Goal: Check status: Check status

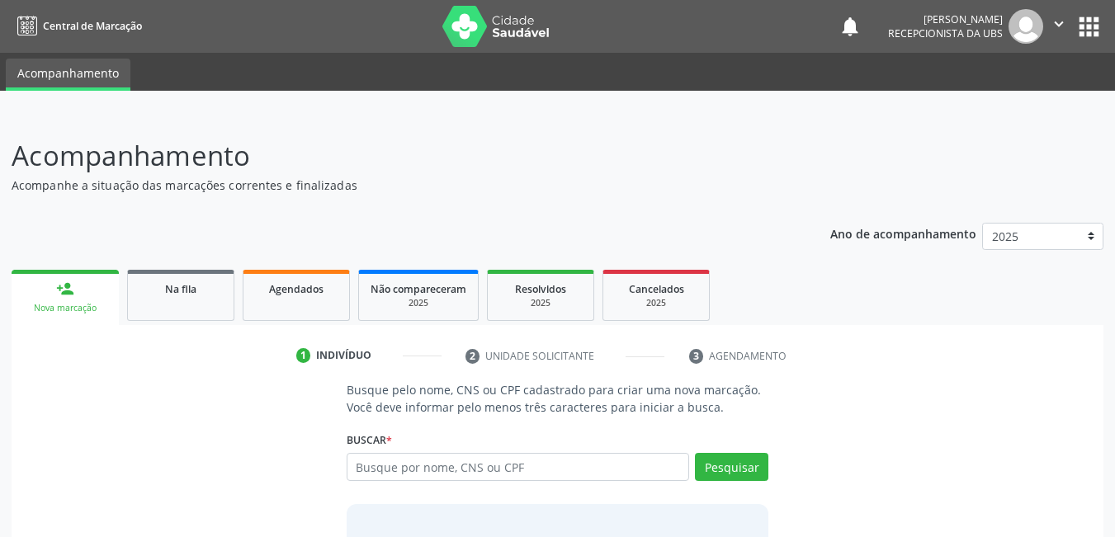
scroll to position [83, 0]
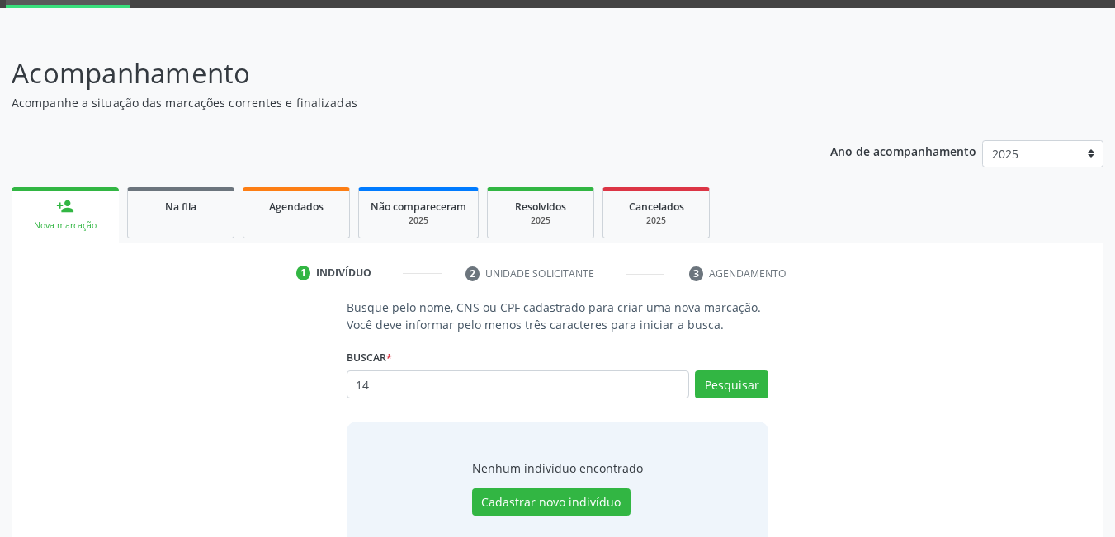
type input "1"
type input "0"
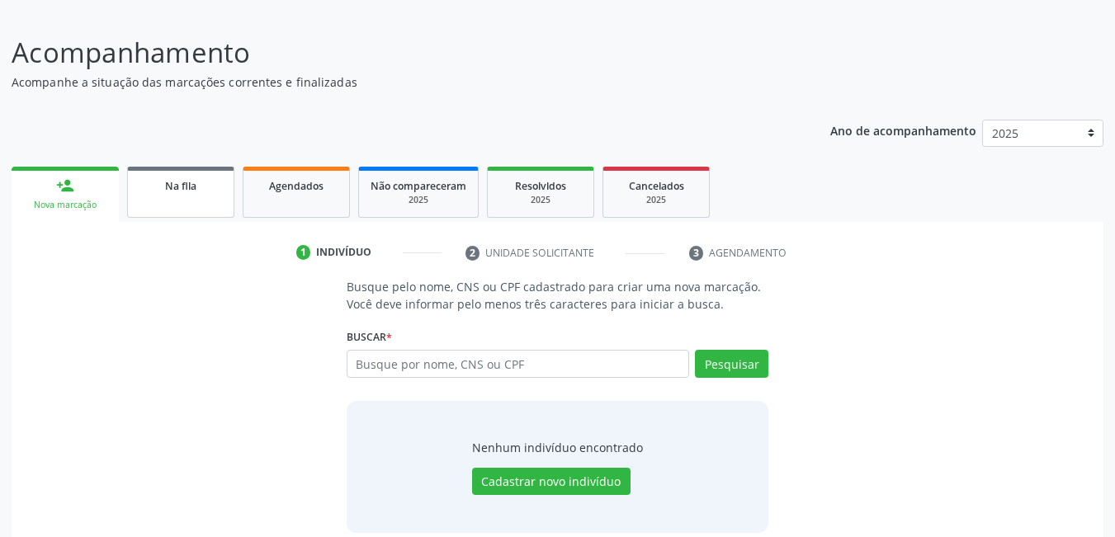
scroll to position [122, 0]
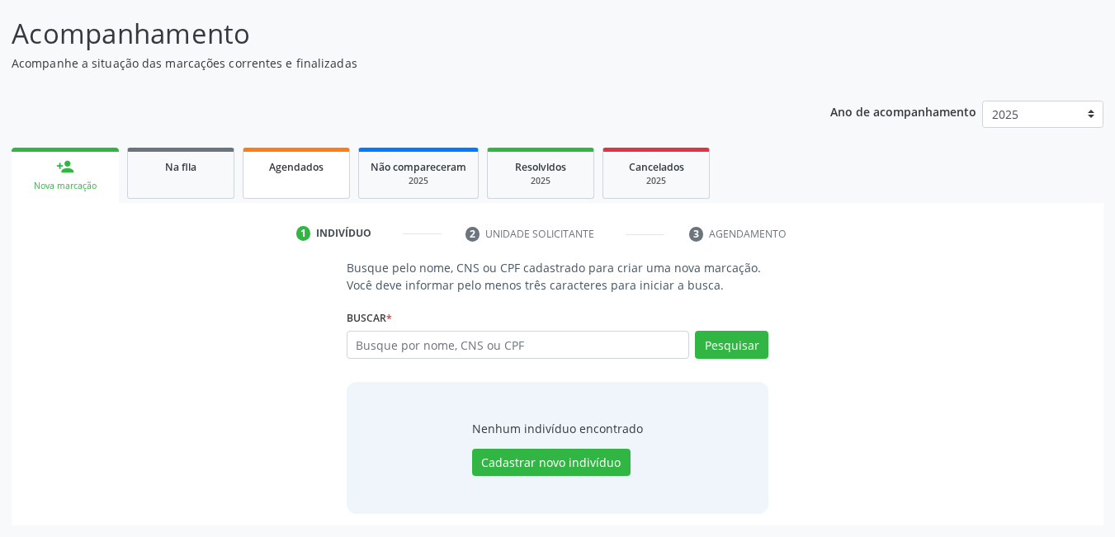
click at [300, 182] on link "Agendados" at bounding box center [296, 173] width 107 height 51
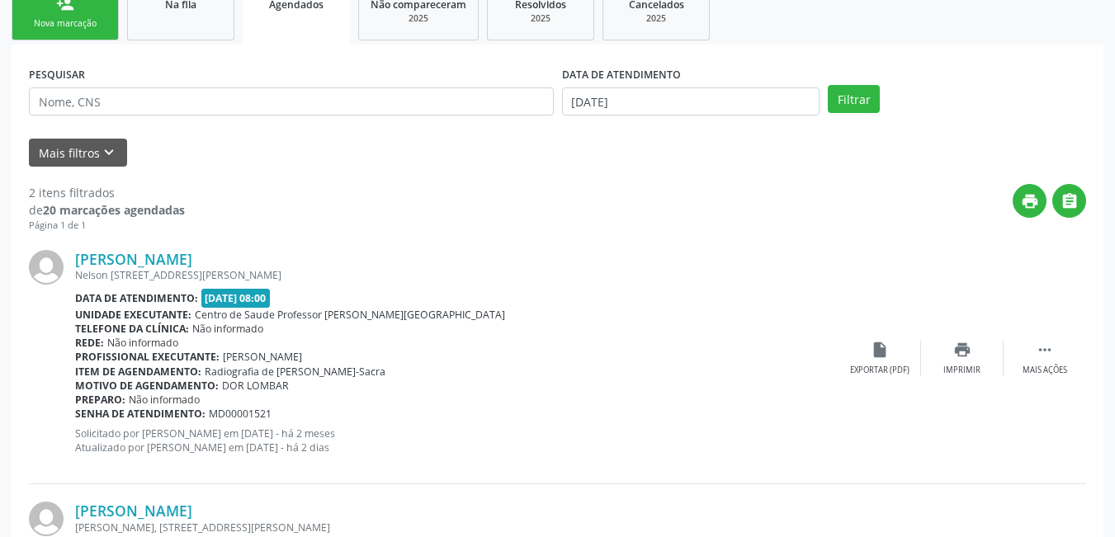
scroll to position [287, 0]
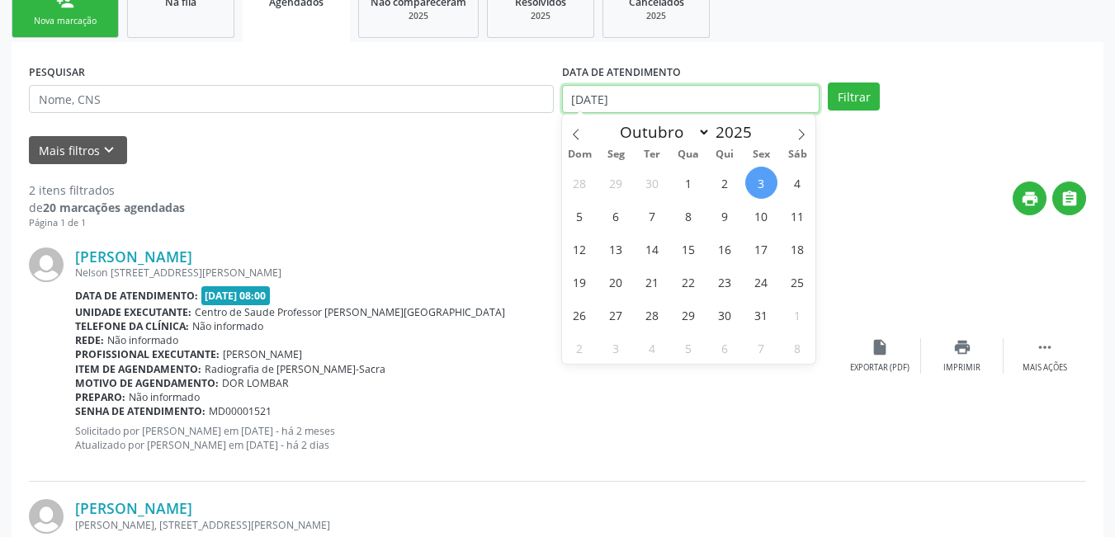
click at [674, 102] on input "[DATE]" at bounding box center [691, 99] width 258 height 28
click at [797, 127] on span at bounding box center [802, 129] width 28 height 28
select select "10"
click at [589, 357] on span "30" at bounding box center [580, 348] width 32 height 32
type input "30/11/2025"
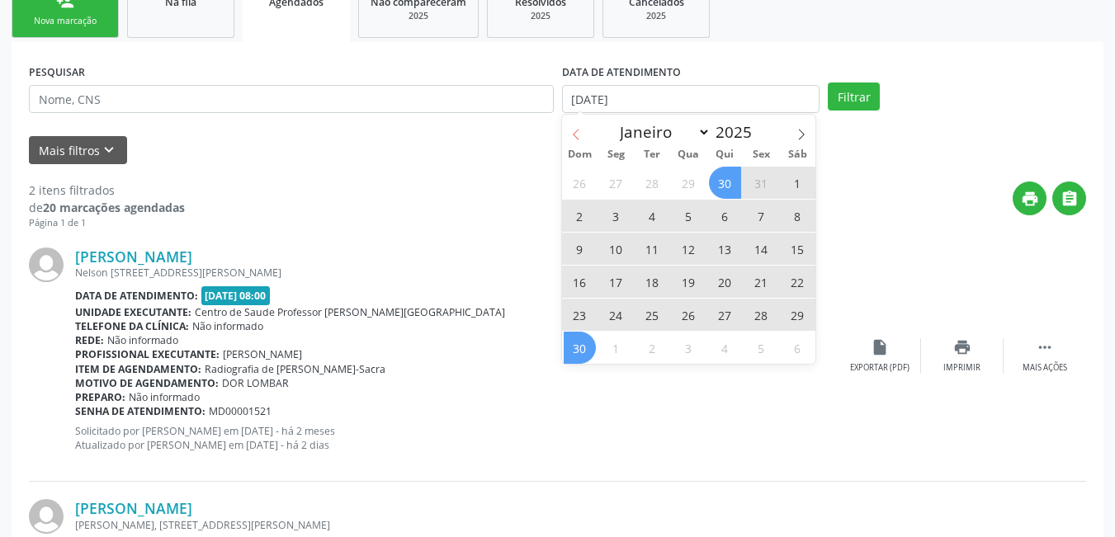
click at [576, 132] on icon at bounding box center [576, 135] width 12 height 12
select select "9"
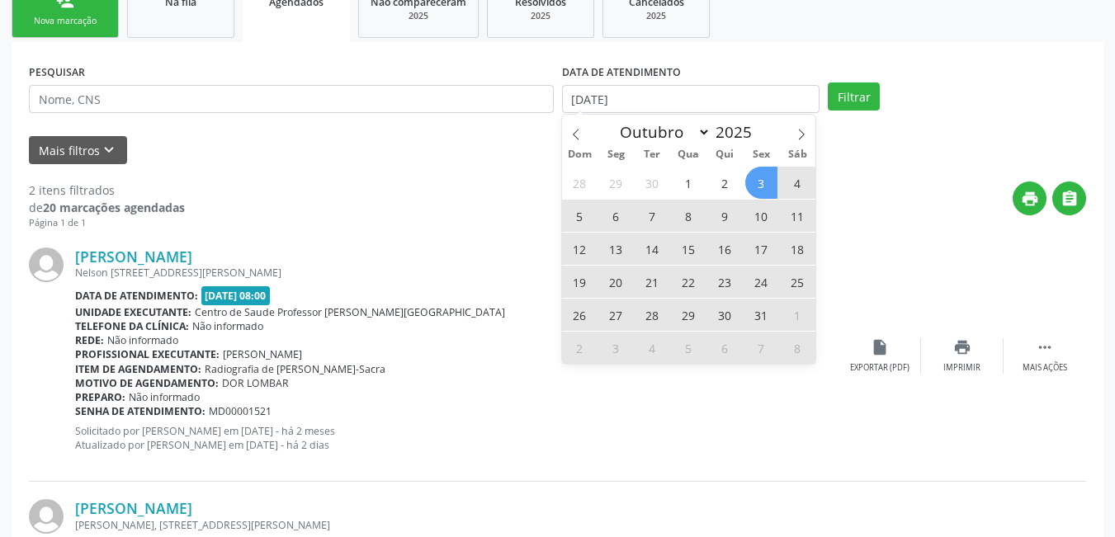
click at [758, 178] on span "3" at bounding box center [761, 183] width 32 height 32
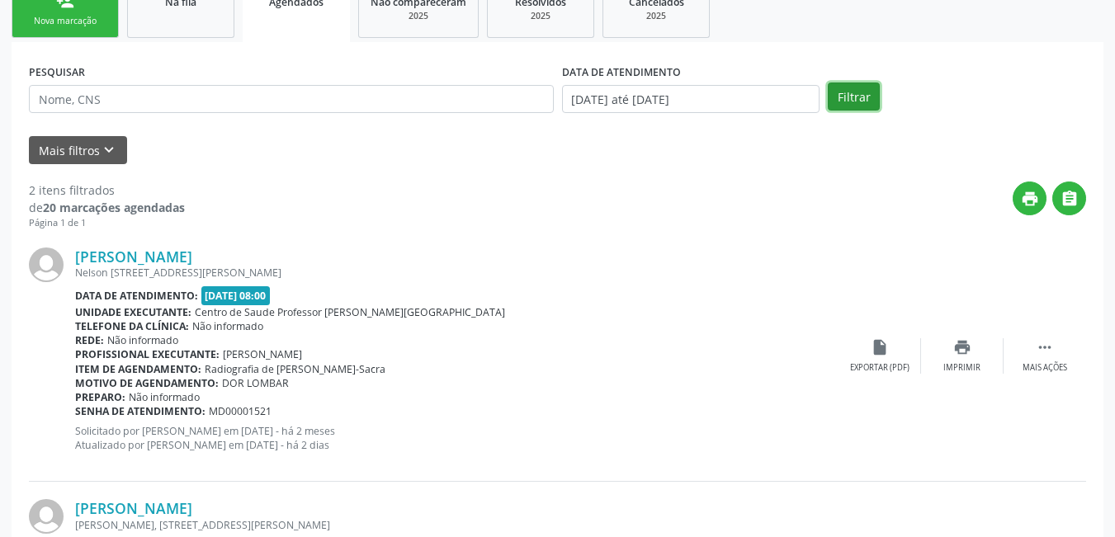
click at [842, 97] on button "Filtrar" at bounding box center [854, 97] width 52 height 28
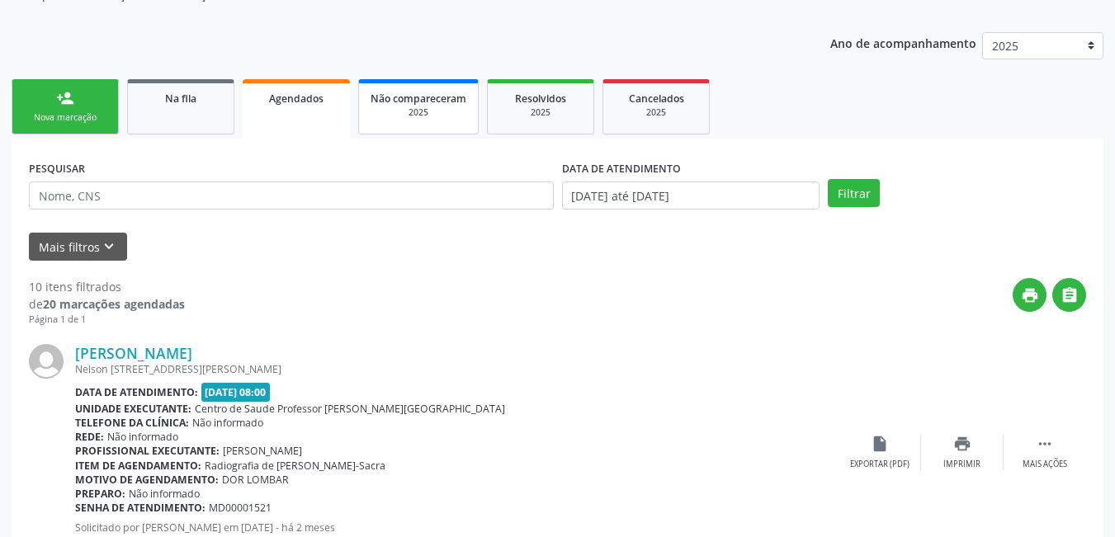
scroll to position [153, 0]
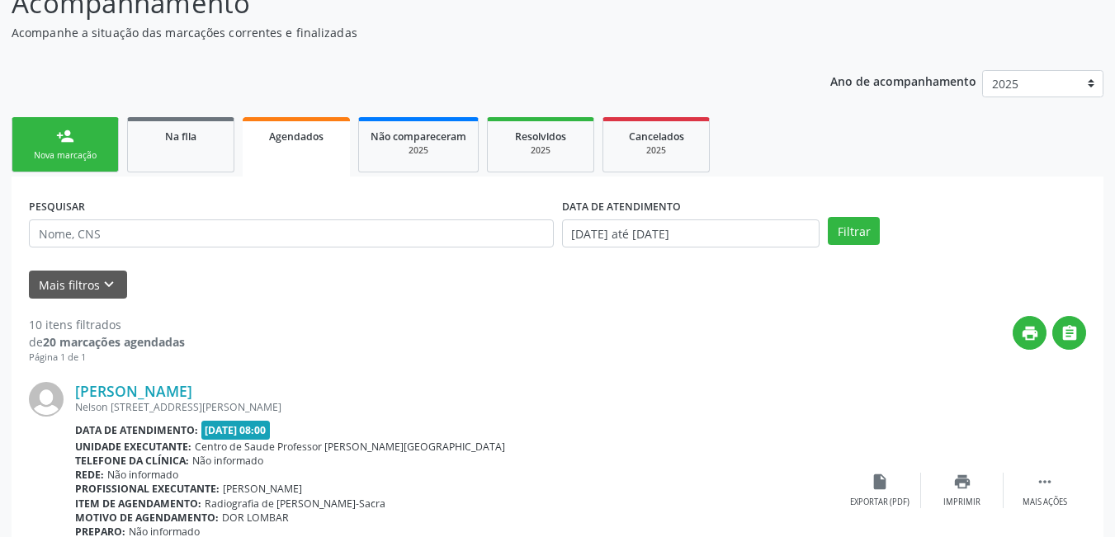
click at [64, 151] on div "Nova marcação" at bounding box center [65, 155] width 83 height 12
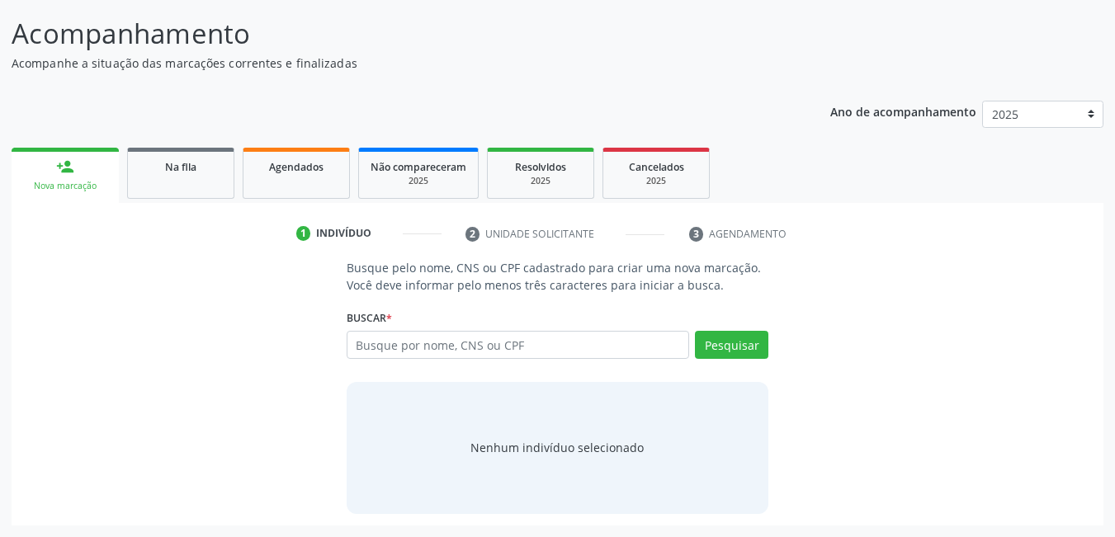
scroll to position [122, 0]
click at [451, 349] on input "text" at bounding box center [518, 345] width 343 height 28
type input "14151683429"
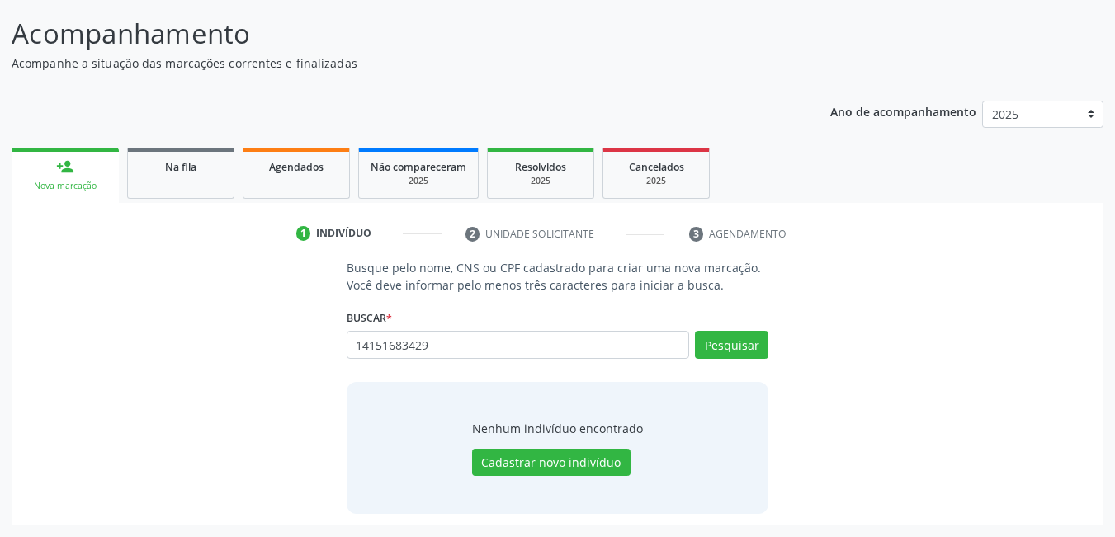
click at [710, 62] on p "Acompanhe a situação das marcações correntes e finalizadas" at bounding box center [394, 62] width 764 height 17
click at [726, 345] on button "Pesquisar" at bounding box center [731, 345] width 73 height 28
click at [806, 88] on div "Acompanhamento Acompanhe a situação das marcações correntes e finalizadas Relat…" at bounding box center [558, 269] width 1092 height 513
click at [731, 343] on button "Pesquisar" at bounding box center [731, 345] width 73 height 28
click at [589, 352] on input "14151683429" at bounding box center [518, 345] width 343 height 28
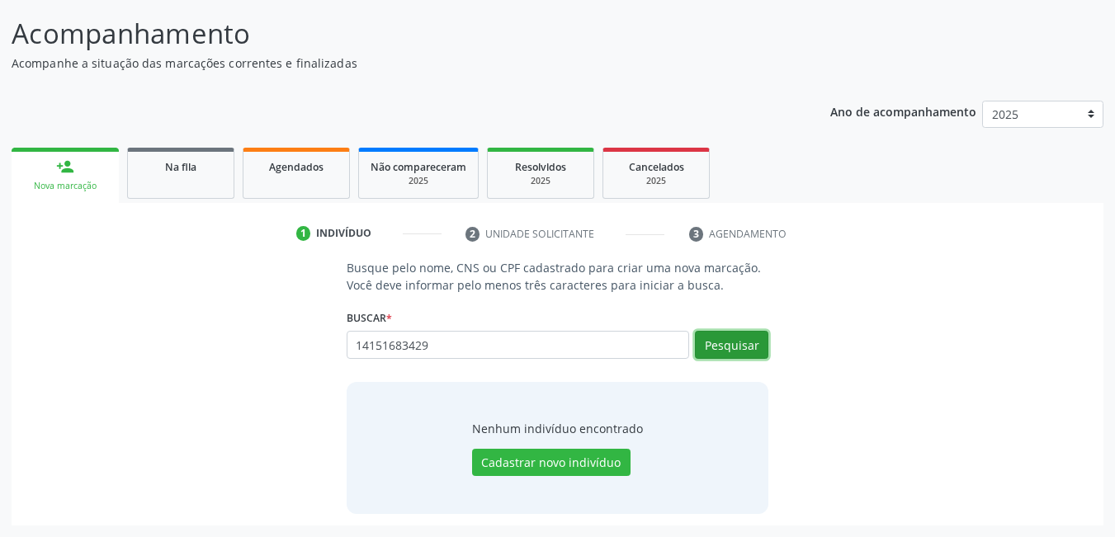
click at [721, 350] on button "Pesquisar" at bounding box center [731, 345] width 73 height 28
click at [764, 97] on div "Ano de acompanhamento 2025 person_add Nova marcação Na fila Agendados Não compa…" at bounding box center [558, 307] width 1092 height 437
click at [736, 351] on button "Pesquisar" at bounding box center [731, 345] width 73 height 28
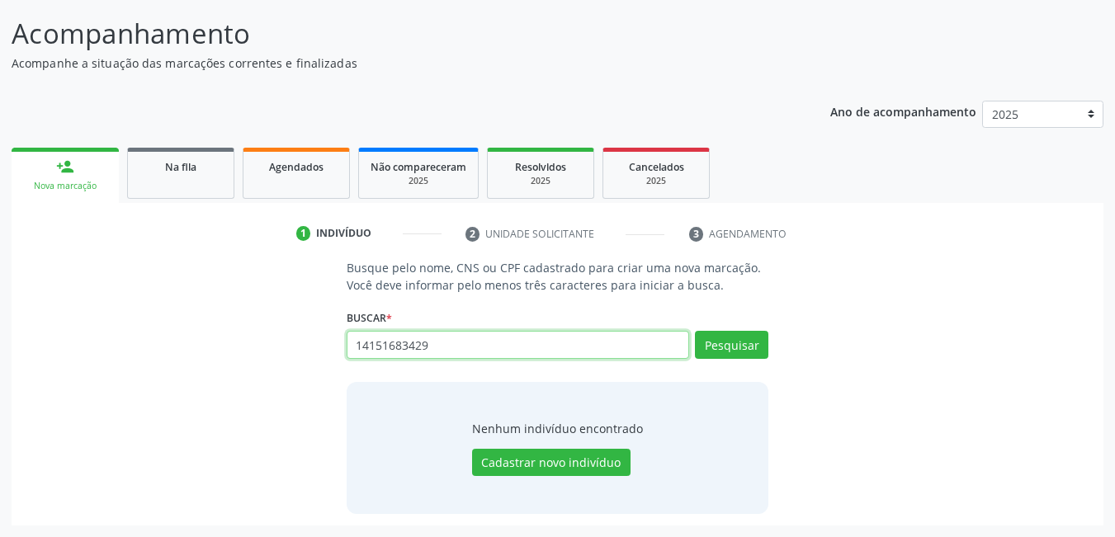
drag, startPoint x: 427, startPoint y: 346, endPoint x: 310, endPoint y: 319, distance: 120.3
click at [310, 319] on div "Busque pelo nome, CNS ou CPF cadastrado para criar uma nova marcação. Você deve…" at bounding box center [557, 386] width 1069 height 254
click at [192, 187] on link "Na fila" at bounding box center [180, 173] width 107 height 51
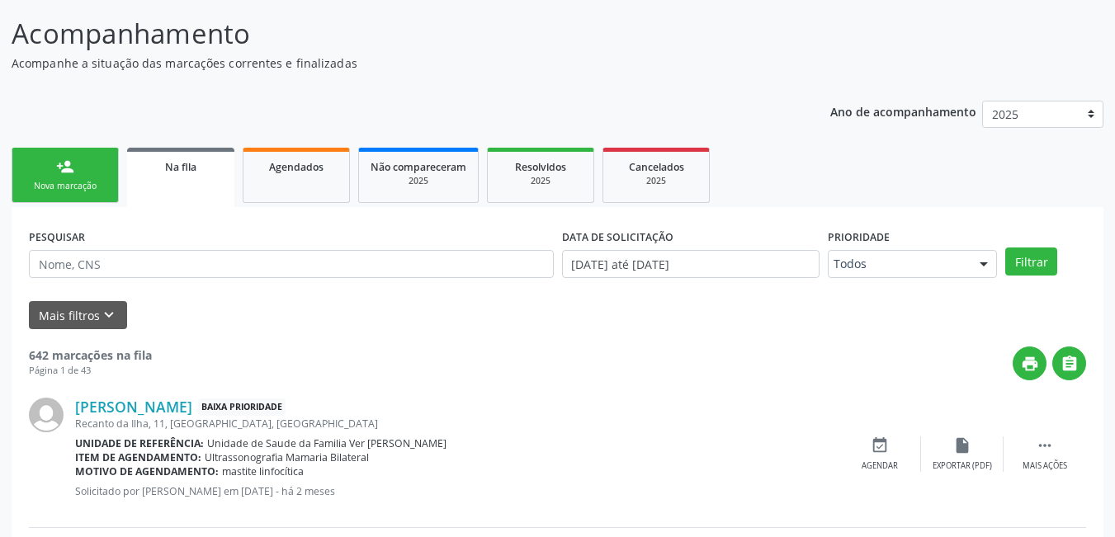
drag, startPoint x: 272, startPoint y: 174, endPoint x: 438, endPoint y: 200, distance: 167.9
click at [273, 174] on div "Agendados" at bounding box center [296, 166] width 83 height 17
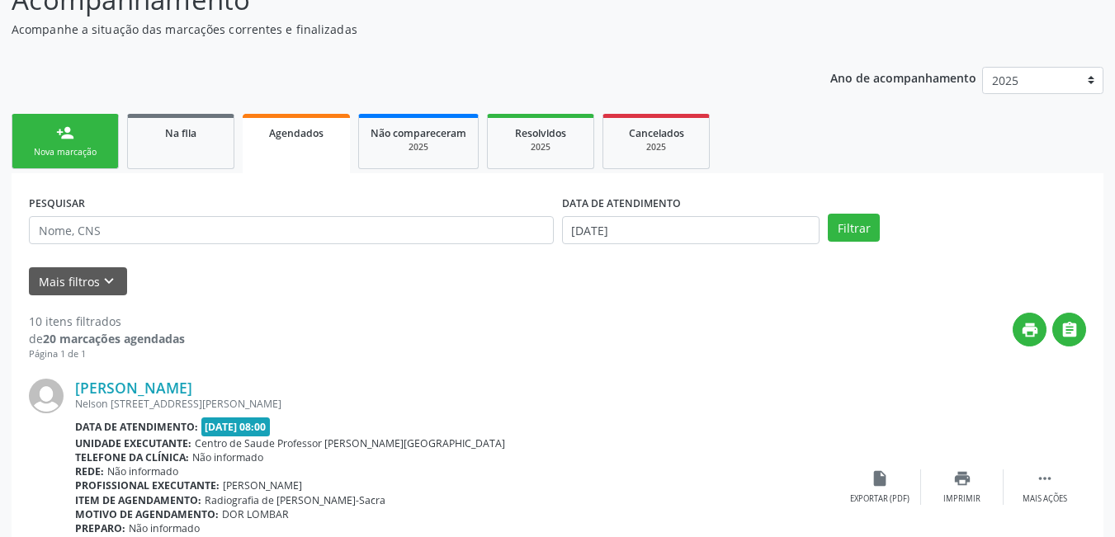
scroll to position [205, 0]
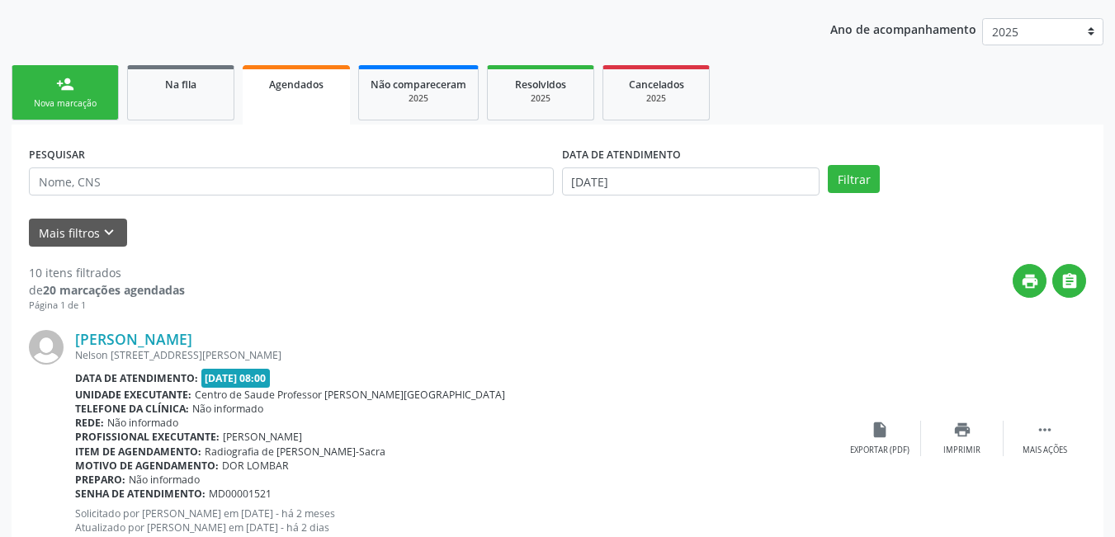
click at [646, 167] on label "DATA DE ATENDIMENTO" at bounding box center [621, 155] width 119 height 26
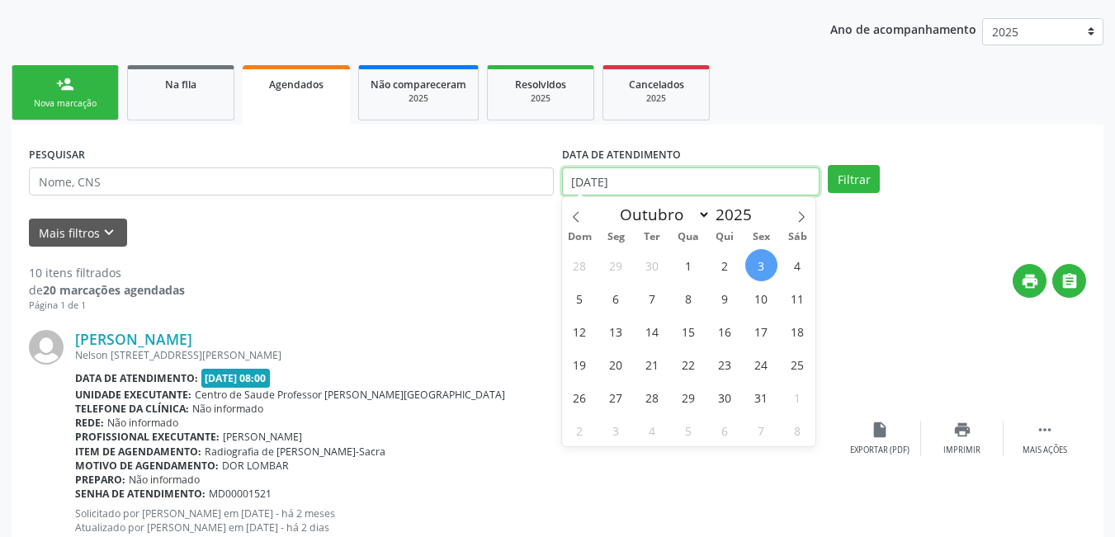
click at [654, 177] on input "[DATE]" at bounding box center [691, 182] width 258 height 28
click at [751, 264] on span "3" at bounding box center [761, 265] width 32 height 32
type input "[DATE]"
click at [800, 215] on icon at bounding box center [802, 217] width 12 height 12
select select "10"
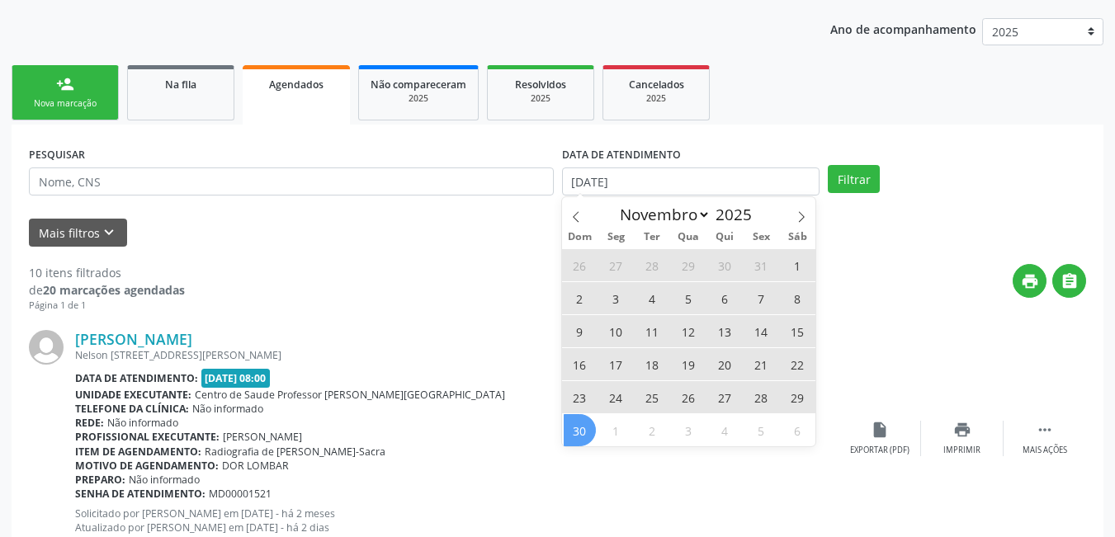
click at [587, 438] on span "30" at bounding box center [580, 430] width 32 height 32
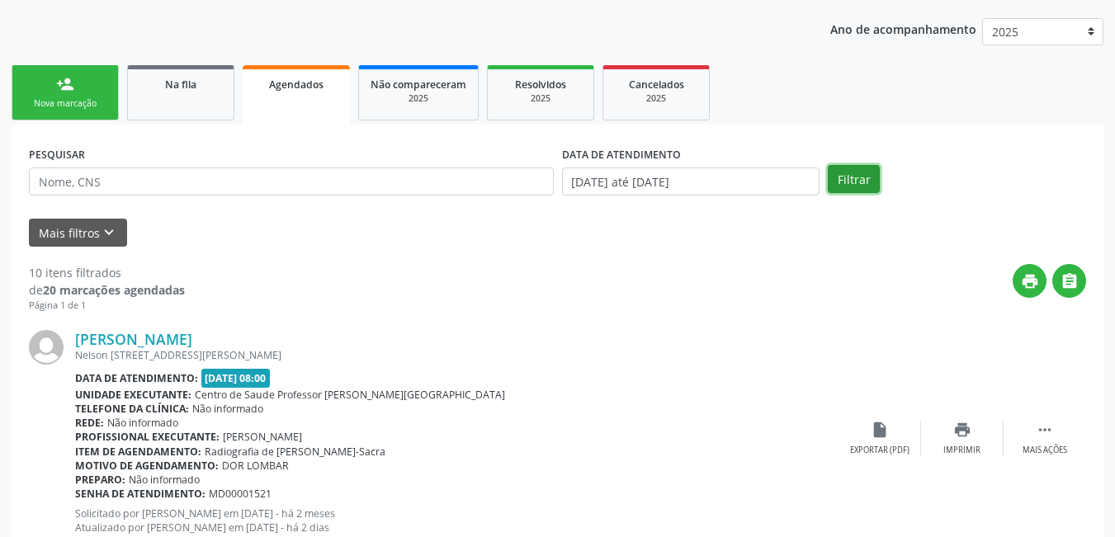
click at [855, 177] on button "Filtrar" at bounding box center [854, 179] width 52 height 28
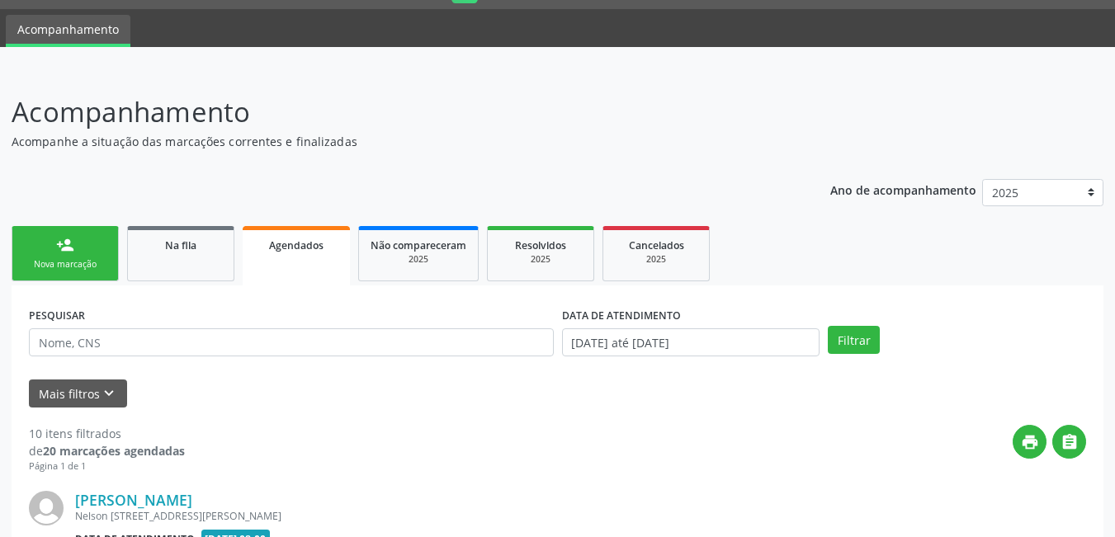
scroll to position [83, 0]
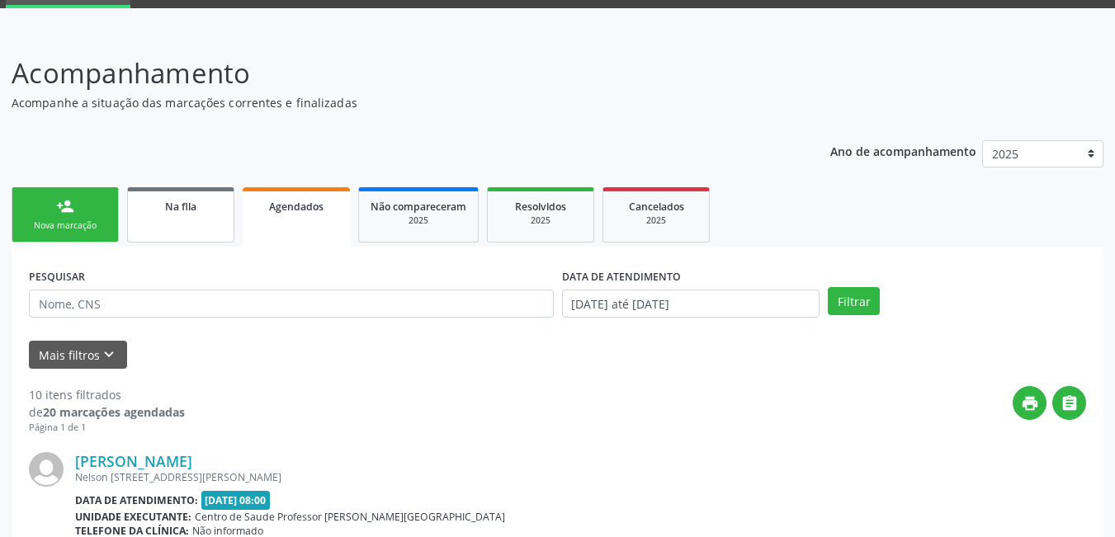
drag, startPoint x: 193, startPoint y: 233, endPoint x: 407, endPoint y: 209, distance: 215.1
click at [194, 232] on link "Na fila" at bounding box center [180, 214] width 107 height 55
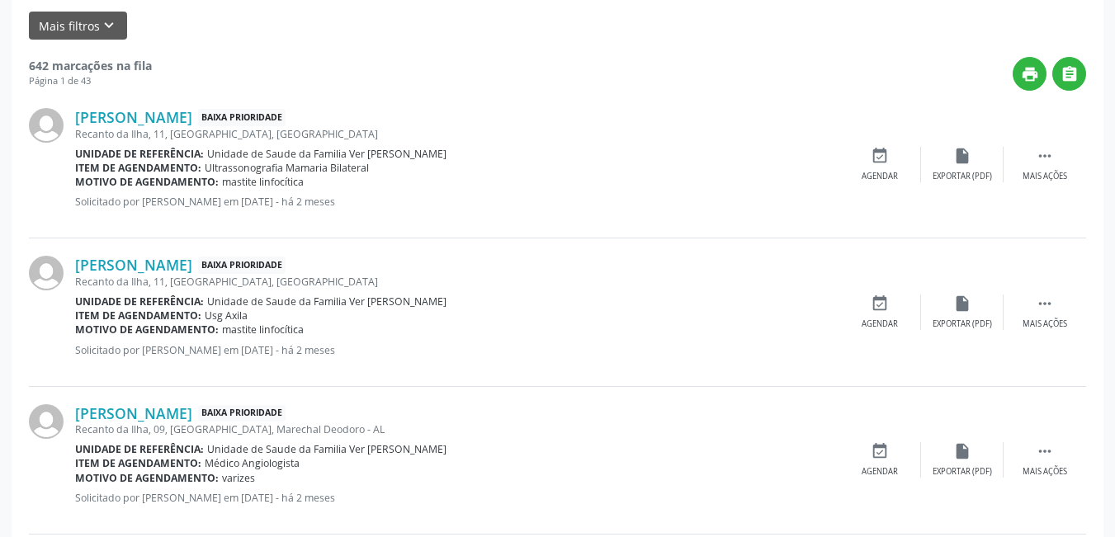
scroll to position [413, 0]
click at [1049, 154] on icon "" at bounding box center [1045, 155] width 18 height 18
click at [814, 74] on div "print " at bounding box center [619, 73] width 934 height 34
click at [691, 64] on div "print " at bounding box center [619, 73] width 934 height 34
click at [1059, 154] on div " Menos ações" at bounding box center [1045, 163] width 83 height 35
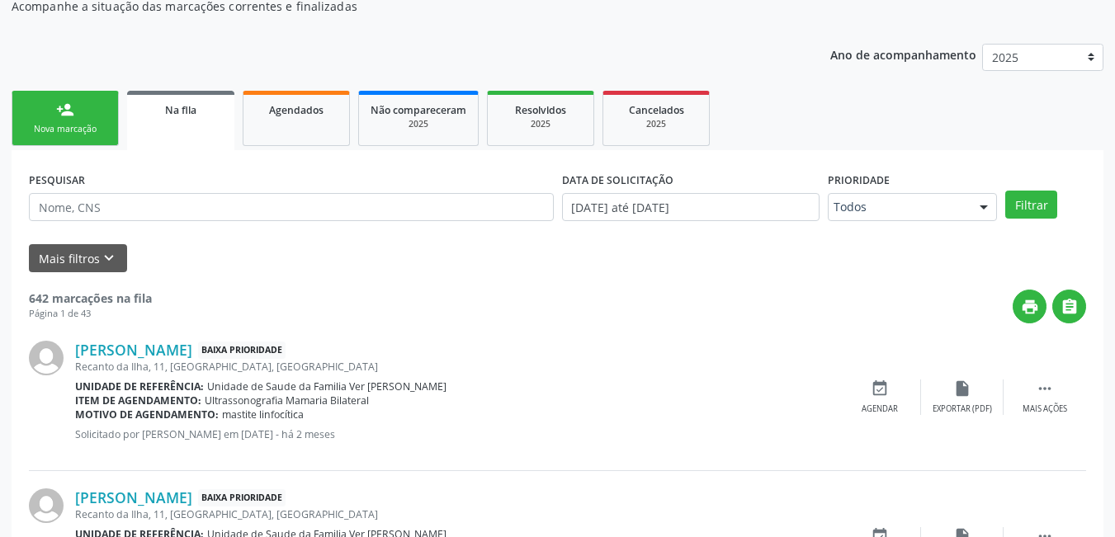
scroll to position [156, 0]
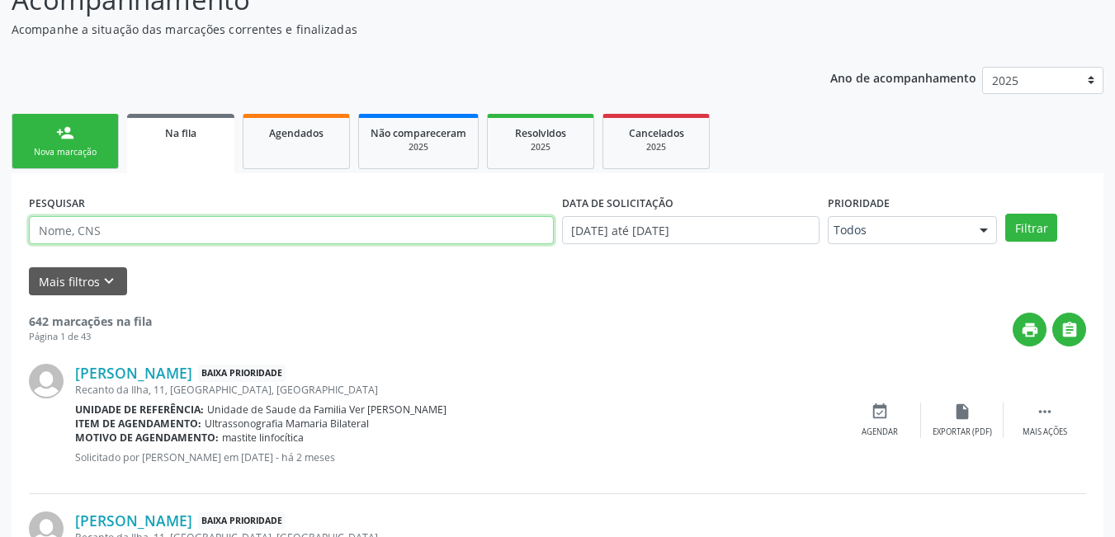
click at [186, 231] on input "text" at bounding box center [291, 230] width 525 height 28
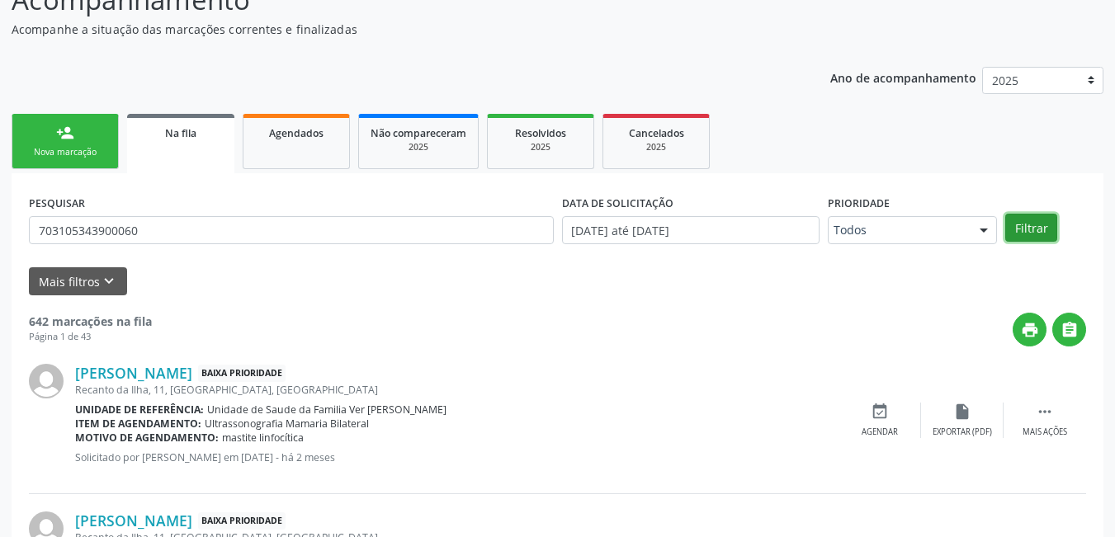
click at [1033, 219] on button "Filtrar" at bounding box center [1031, 228] width 52 height 28
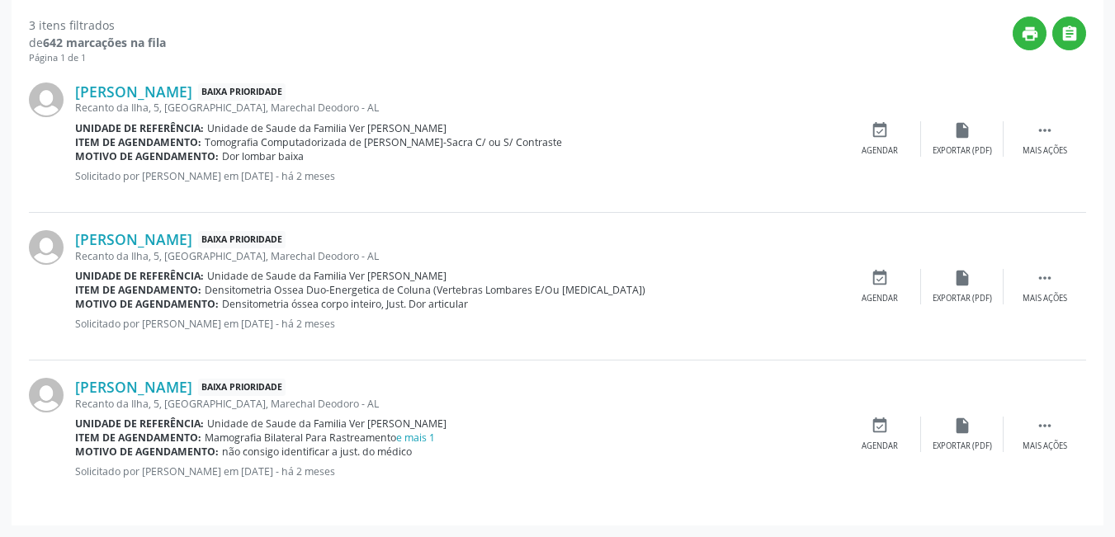
scroll to position [205, 0]
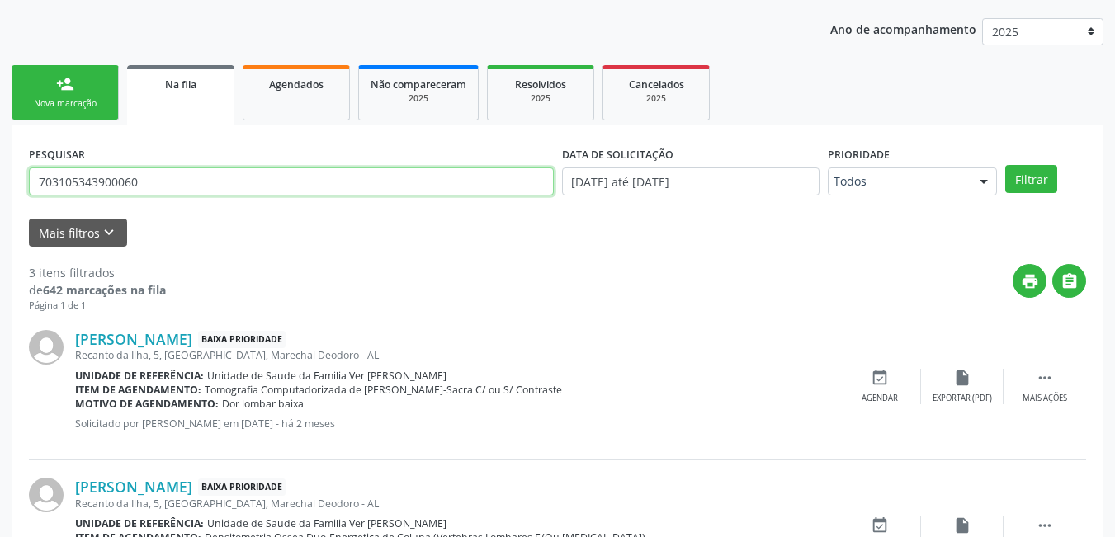
click at [177, 183] on input "703105343900060" at bounding box center [291, 182] width 525 height 28
type input "7"
type input "704502392765912"
click at [1005, 165] on button "Filtrar" at bounding box center [1031, 179] width 52 height 28
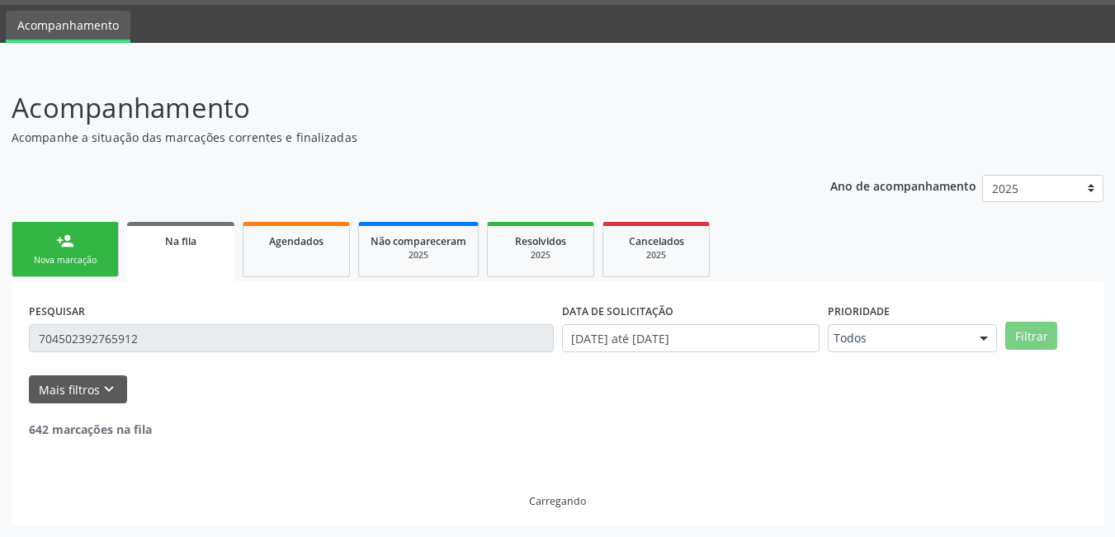
scroll to position [0, 0]
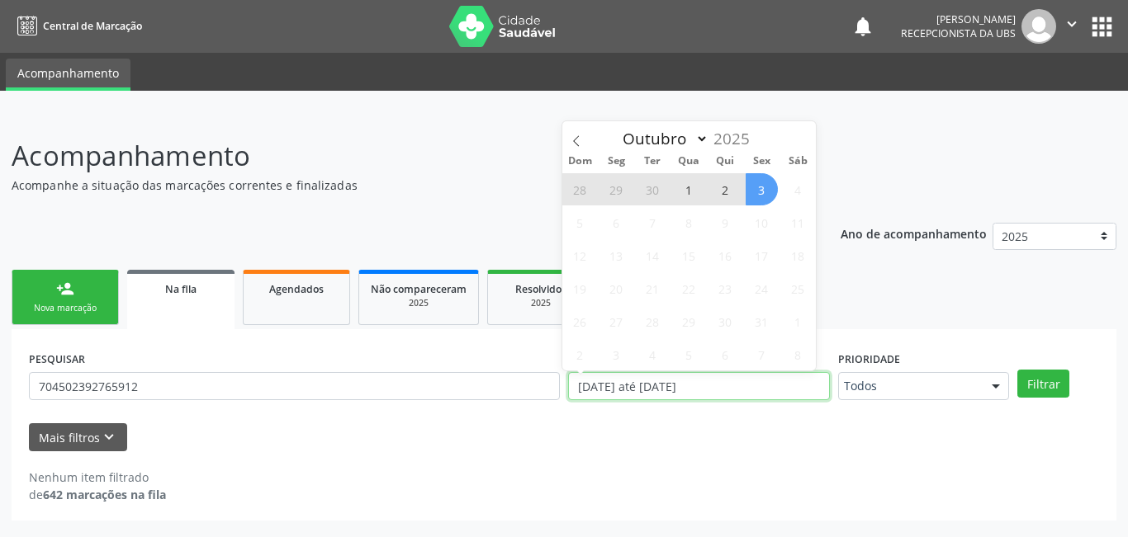
click at [674, 381] on input "[DATE] até [DATE]" at bounding box center [699, 386] width 262 height 28
click at [569, 136] on span at bounding box center [576, 135] width 28 height 28
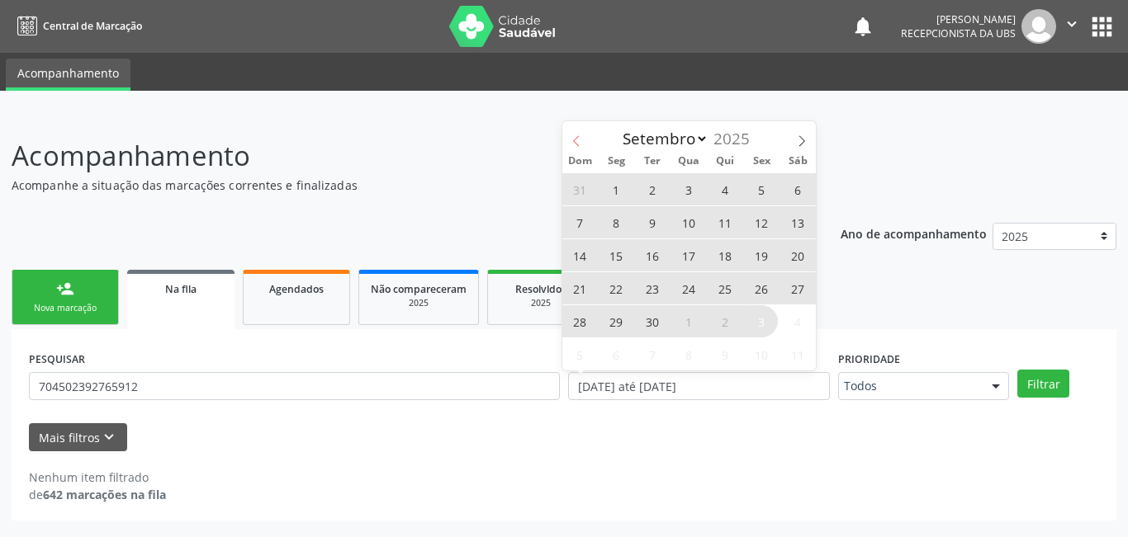
click at [574, 140] on icon at bounding box center [576, 141] width 12 height 12
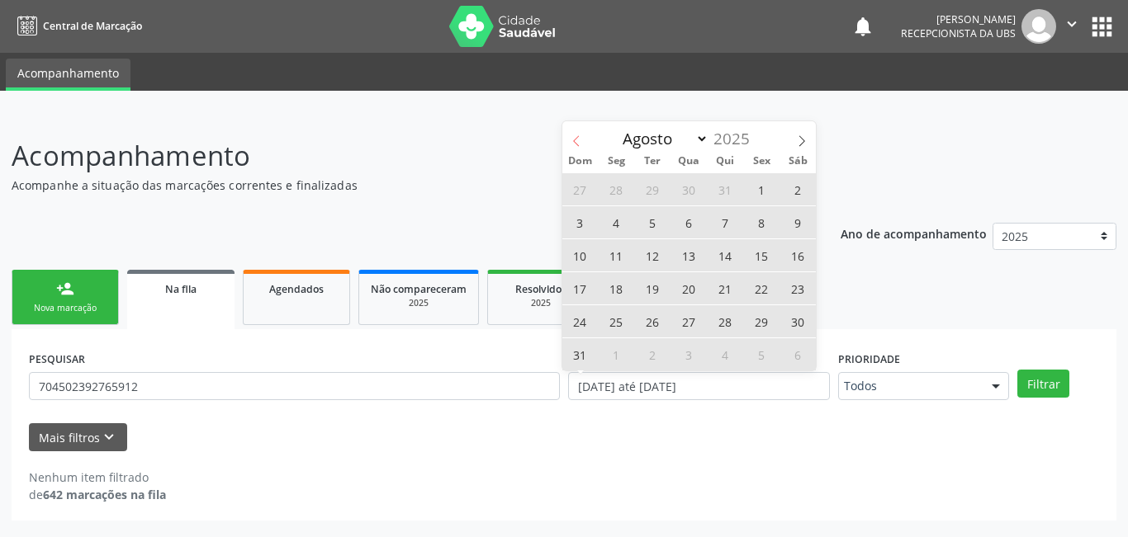
click at [576, 140] on icon at bounding box center [576, 141] width 12 height 12
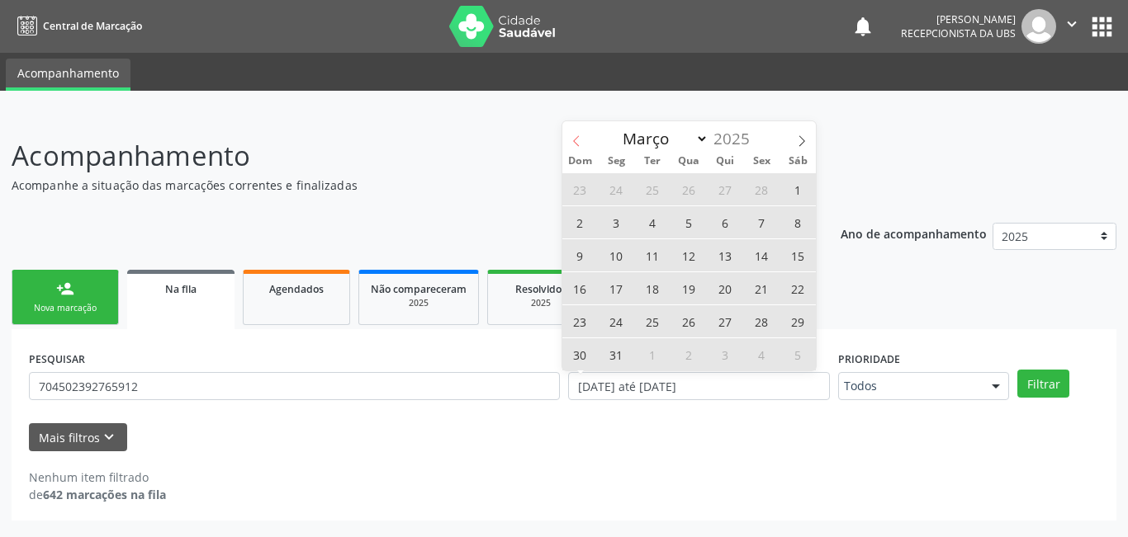
click at [577, 141] on icon at bounding box center [576, 141] width 12 height 12
select select "0"
select select "9"
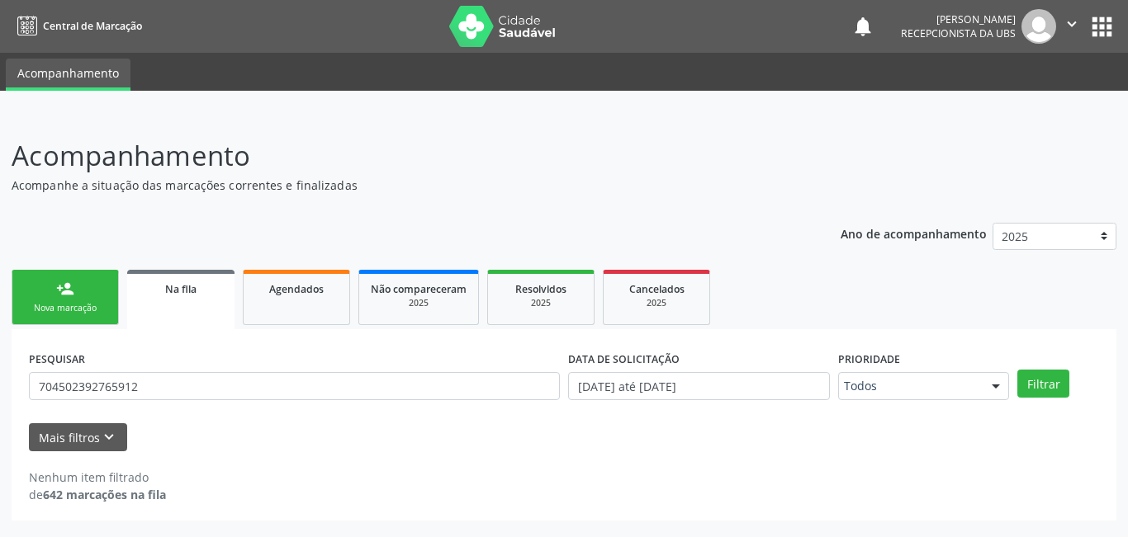
click at [861, 151] on header "Acompanhamento Acompanhe a situação das marcações correntes e finalizadas Relat…" at bounding box center [564, 164] width 1104 height 59
click at [719, 385] on input "[DATE] até [DATE]" at bounding box center [699, 386] width 262 height 28
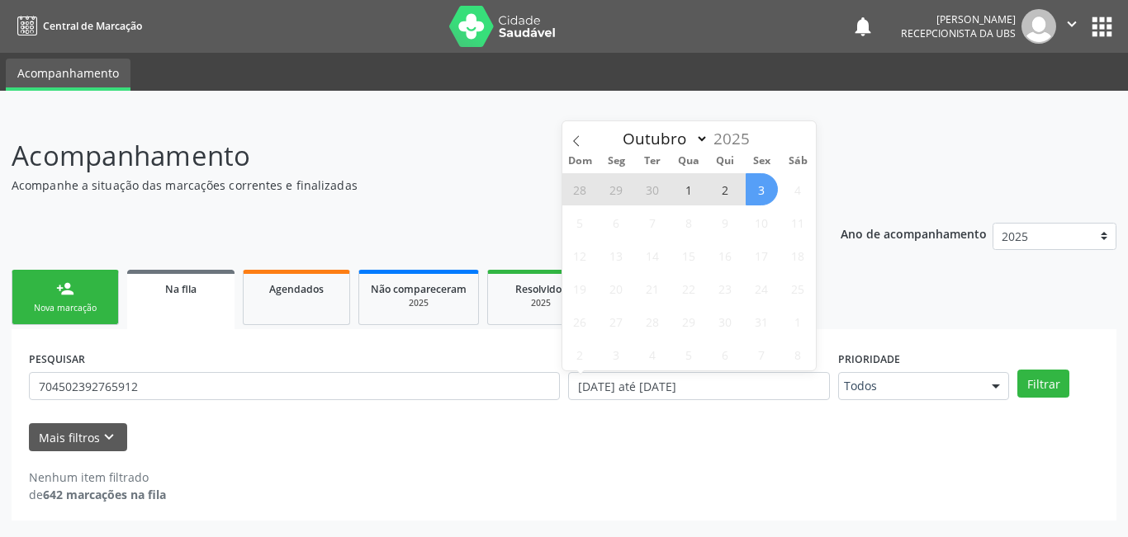
drag, startPoint x: 694, startPoint y: 448, endPoint x: 698, endPoint y: 439, distance: 10.0
click at [695, 447] on div "Mais filtros keyboard_arrow_down" at bounding box center [564, 437] width 1078 height 29
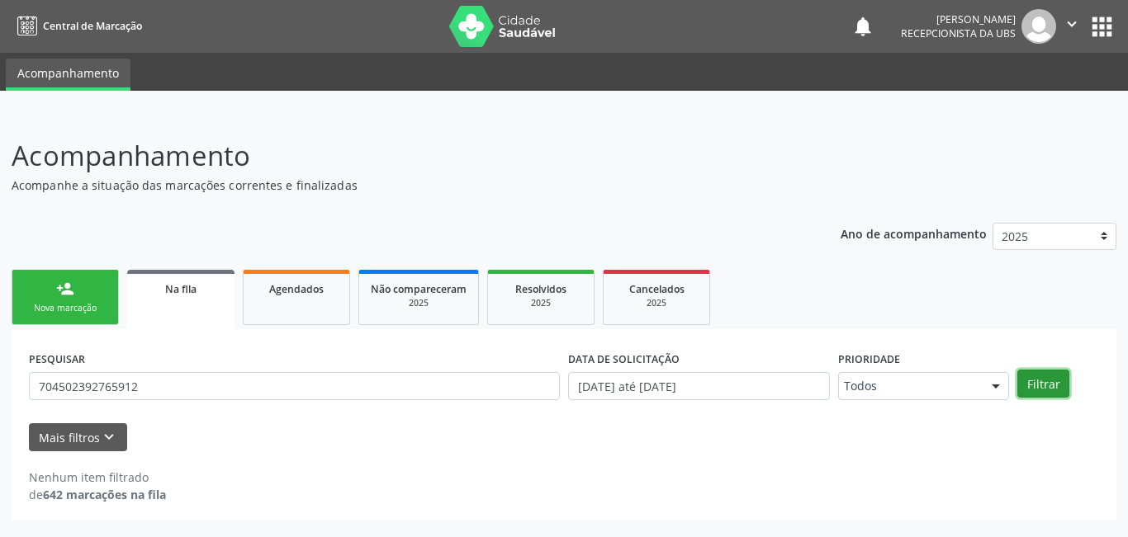
click at [1042, 385] on button "Filtrar" at bounding box center [1043, 384] width 52 height 28
click at [1040, 389] on button "Filtrar" at bounding box center [1043, 384] width 52 height 28
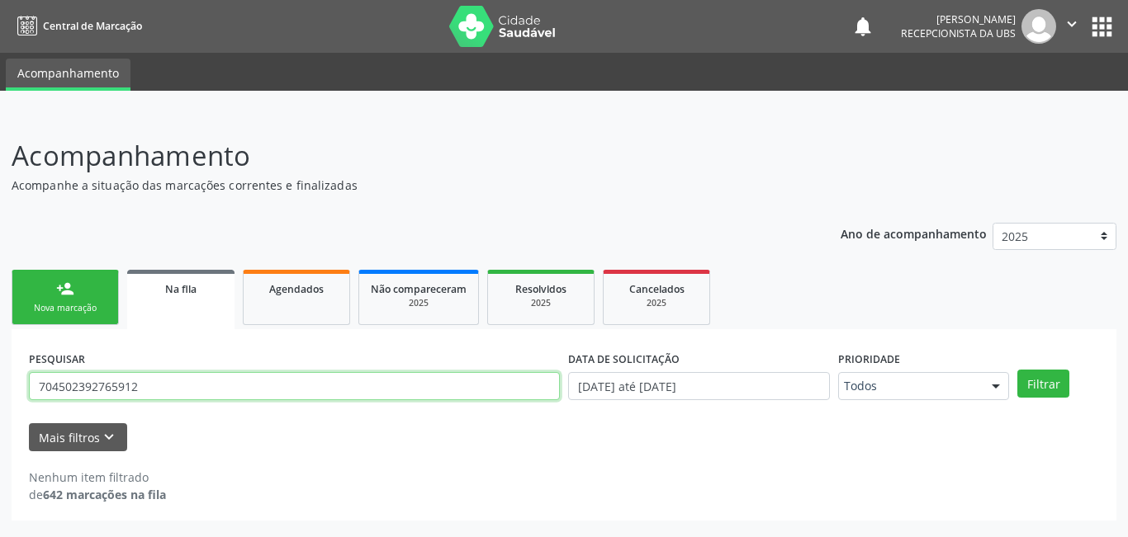
drag, startPoint x: 295, startPoint y: 381, endPoint x: 305, endPoint y: 374, distance: 11.9
click at [296, 383] on input "704502392765912" at bounding box center [294, 386] width 531 height 28
type input "7"
type input "jose paurilho campo"
click at [1017, 370] on button "Filtrar" at bounding box center [1043, 384] width 52 height 28
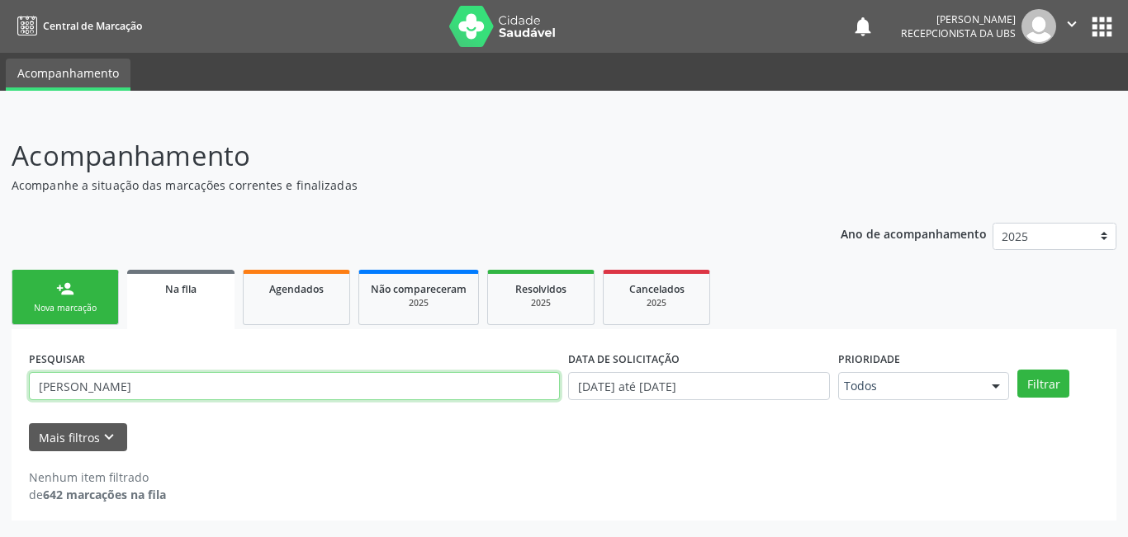
click at [218, 389] on input "jose paurilho campo" at bounding box center [294, 386] width 531 height 28
drag, startPoint x: 147, startPoint y: 391, endPoint x: 0, endPoint y: 355, distance: 151.4
click at [0, 355] on div "Acompanhamento Acompanhe a situação das marcações correntes e finalizadas Relat…" at bounding box center [564, 325] width 1128 height 423
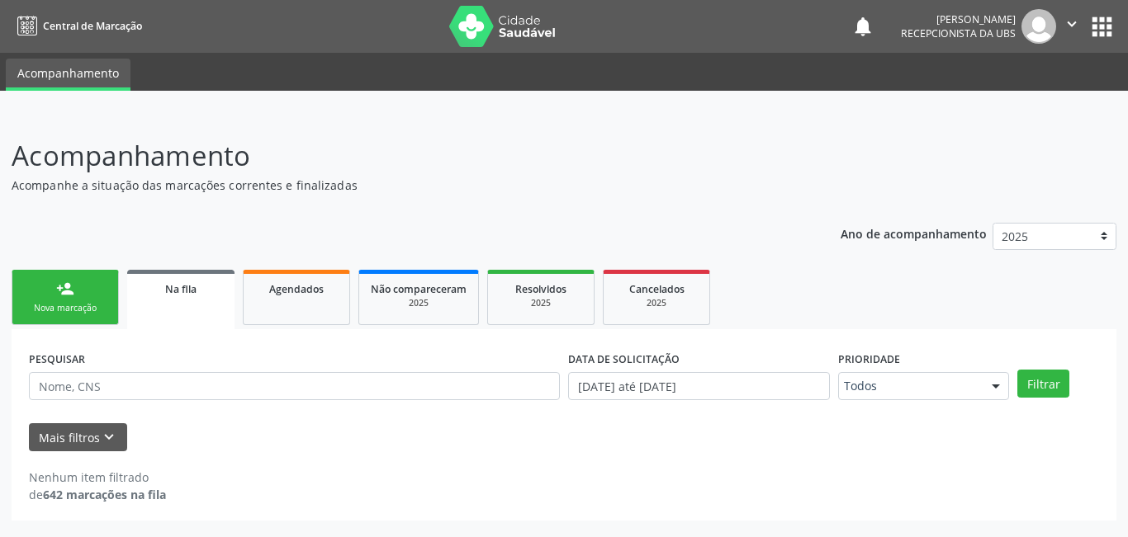
click at [103, 299] on link "person_add Nova marcação" at bounding box center [65, 297] width 107 height 55
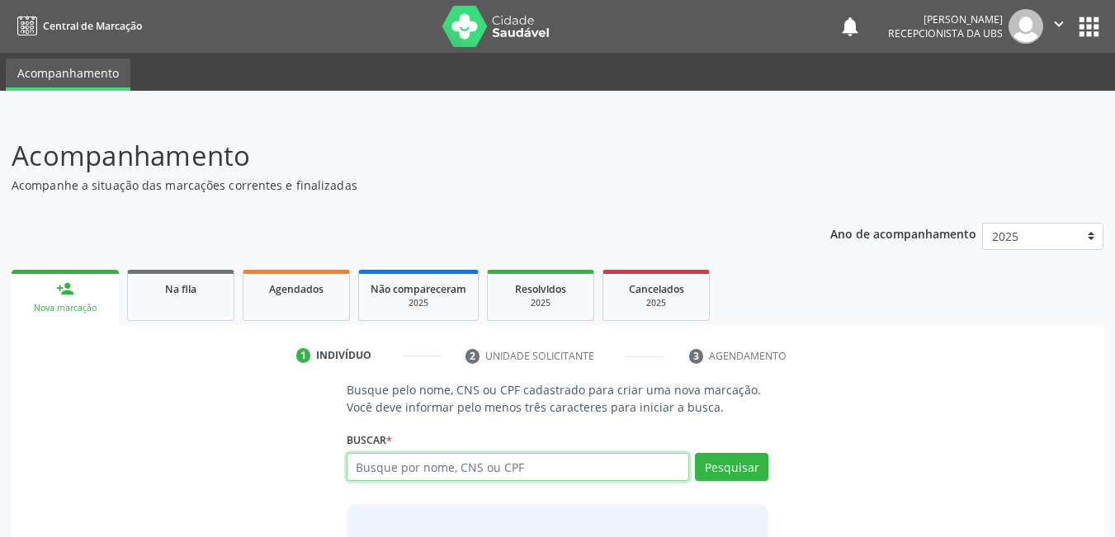
click at [506, 474] on input "text" at bounding box center [518, 467] width 343 height 28
type input "704502392765912"
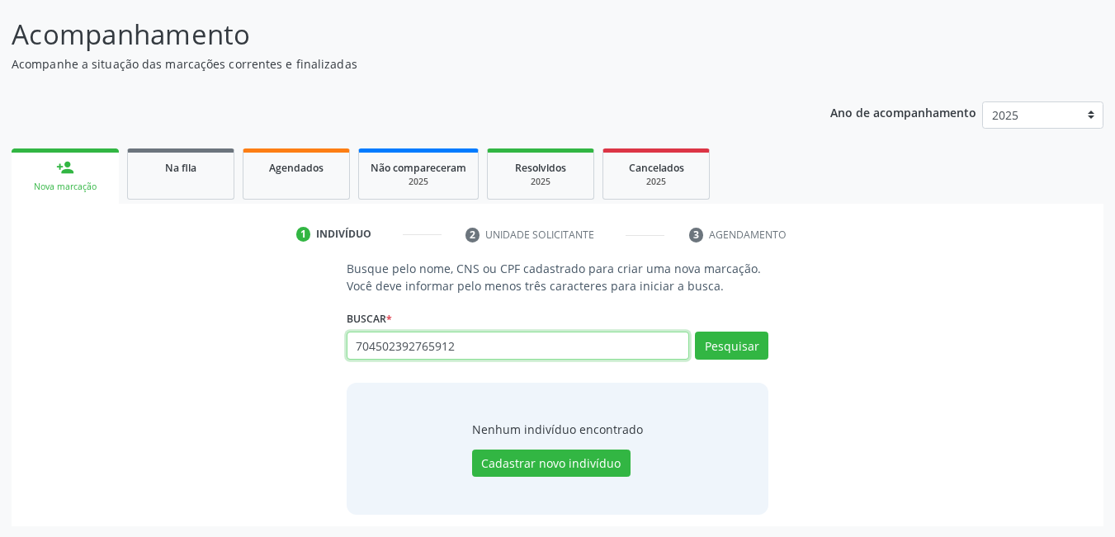
scroll to position [122, 0]
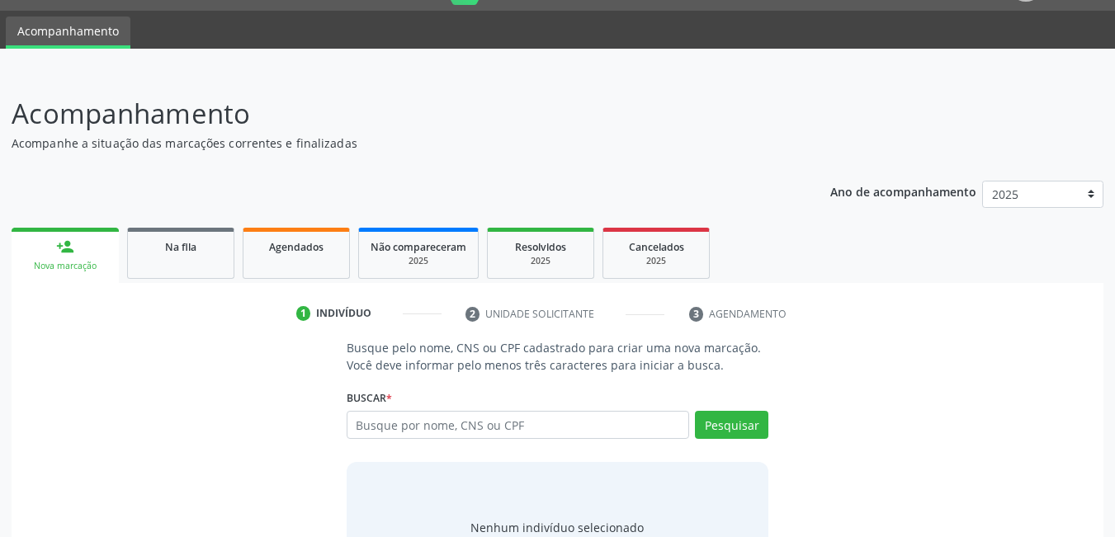
scroll to position [83, 0]
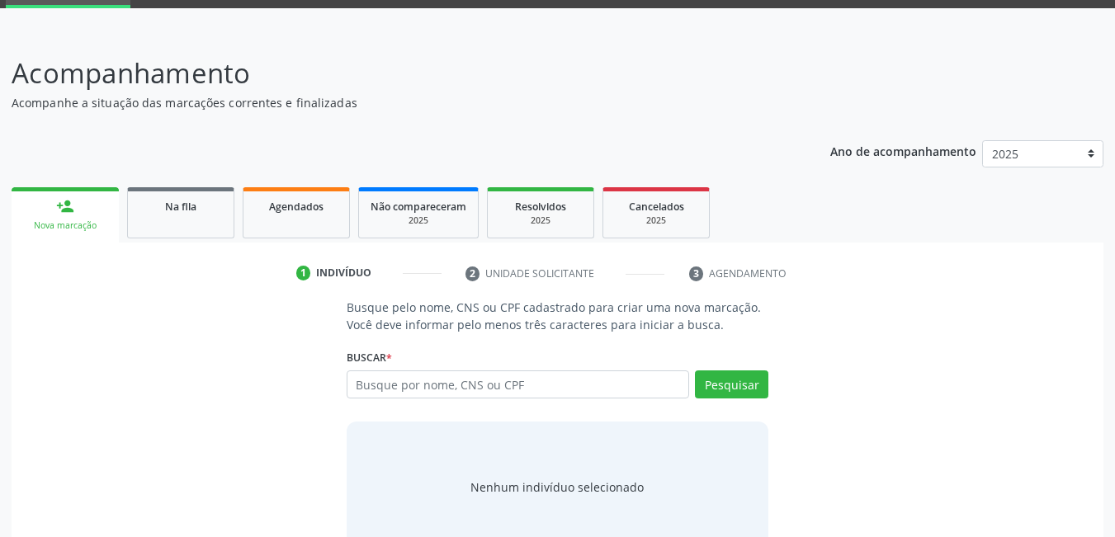
click at [572, 390] on input "text" at bounding box center [518, 385] width 343 height 28
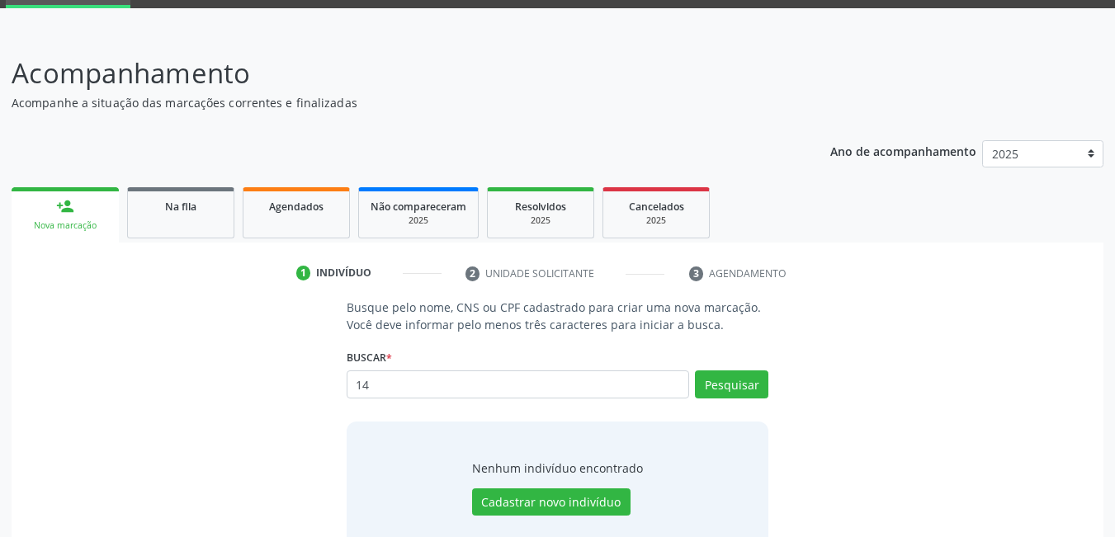
type input "1"
click at [203, 231] on link "Na fila" at bounding box center [180, 212] width 107 height 51
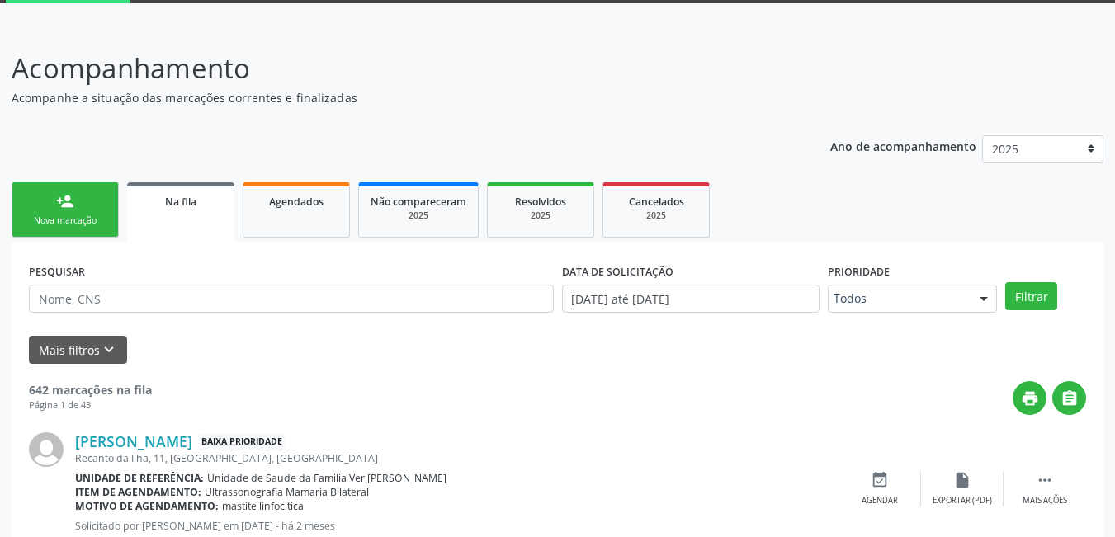
scroll to position [248, 0]
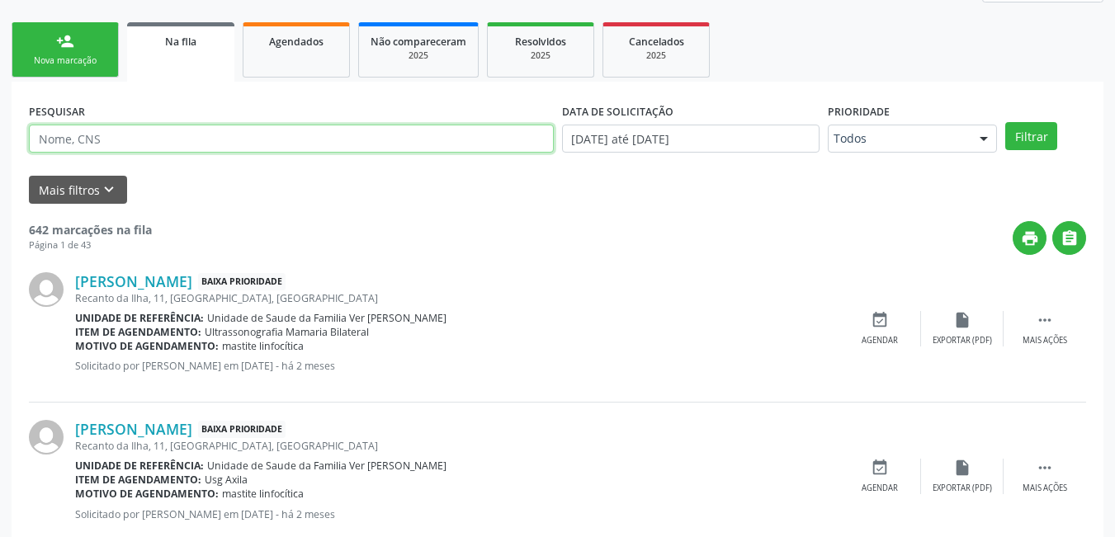
click at [319, 138] on input "text" at bounding box center [291, 139] width 525 height 28
type input "704502392765912"
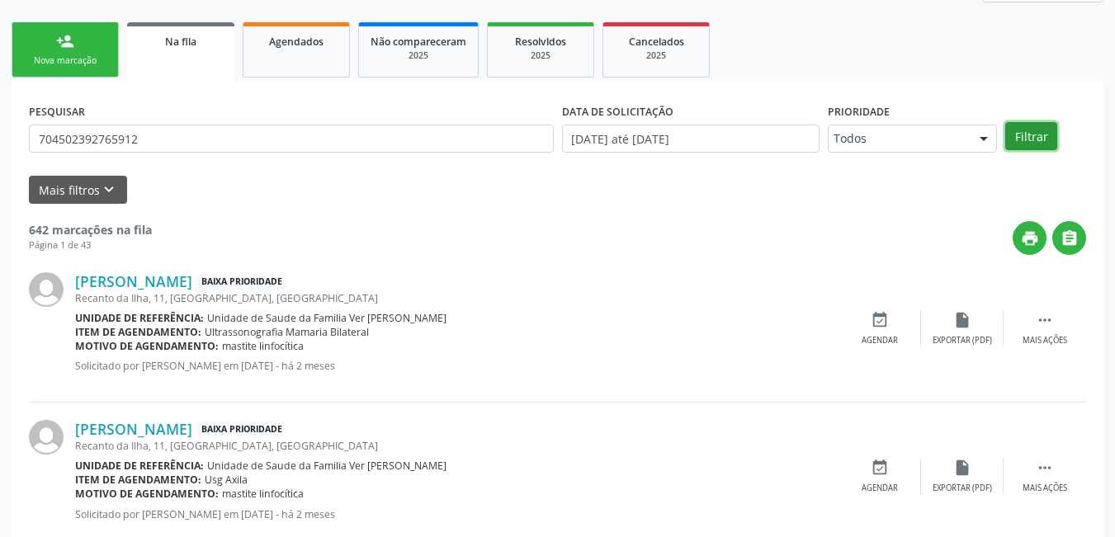
click at [1022, 137] on button "Filtrar" at bounding box center [1031, 136] width 52 height 28
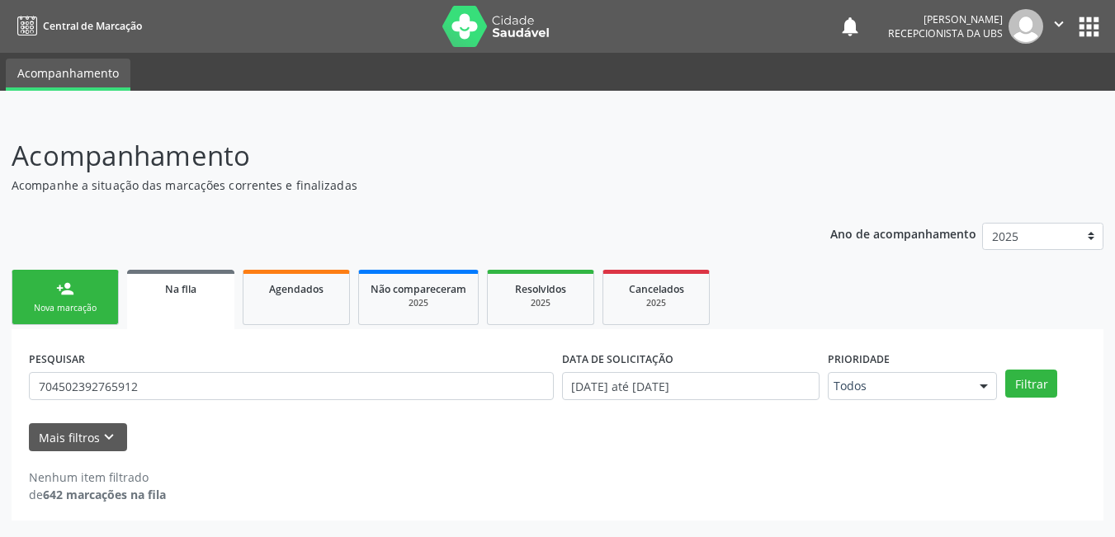
scroll to position [0, 0]
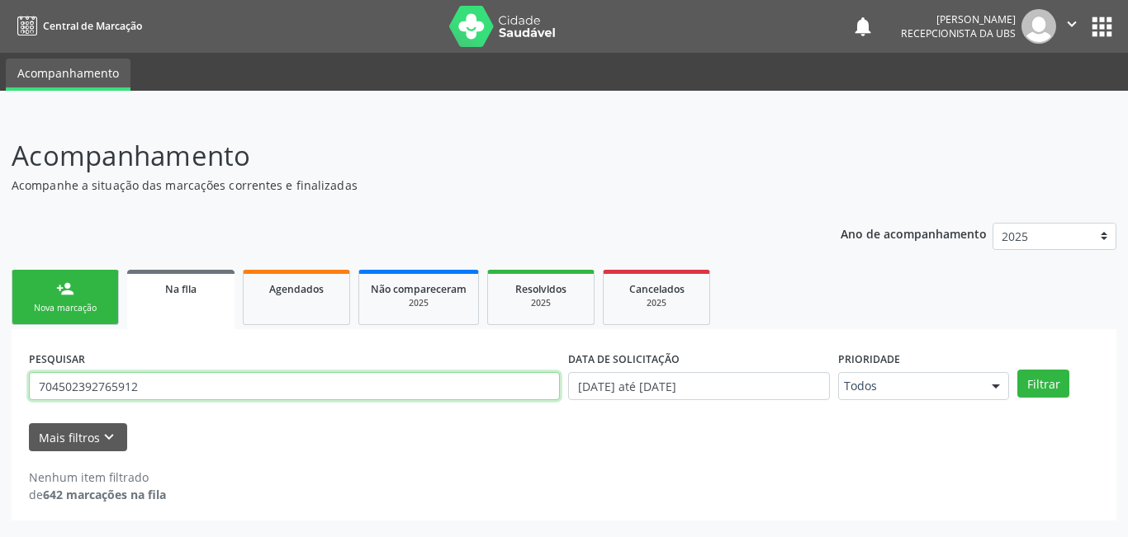
click at [211, 398] on input "704502392765912" at bounding box center [294, 386] width 531 height 28
drag, startPoint x: 188, startPoint y: 399, endPoint x: 0, endPoint y: 389, distance: 188.5
click at [0, 389] on div "Acompanhamento Acompanhe a situação das marcações correntes e finalizadas Relat…" at bounding box center [564, 325] width 1128 height 423
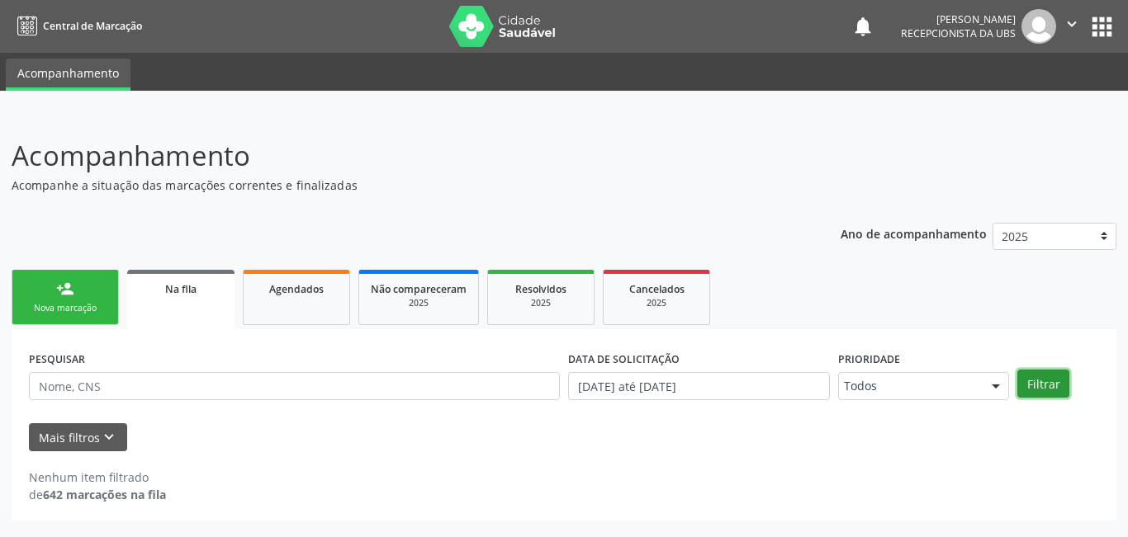
click at [1040, 386] on button "Filtrar" at bounding box center [1043, 384] width 52 height 28
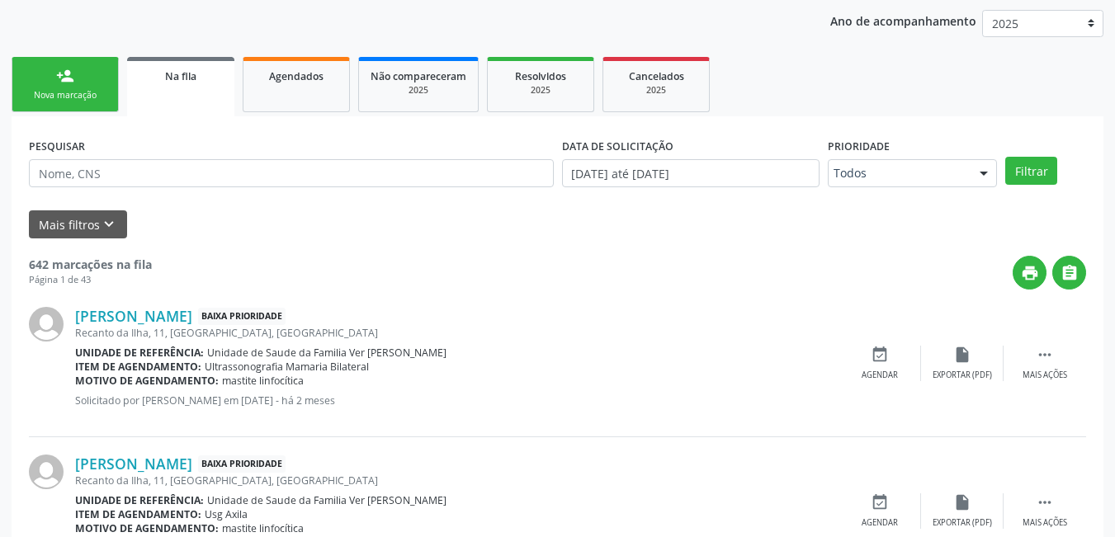
scroll to position [130, 0]
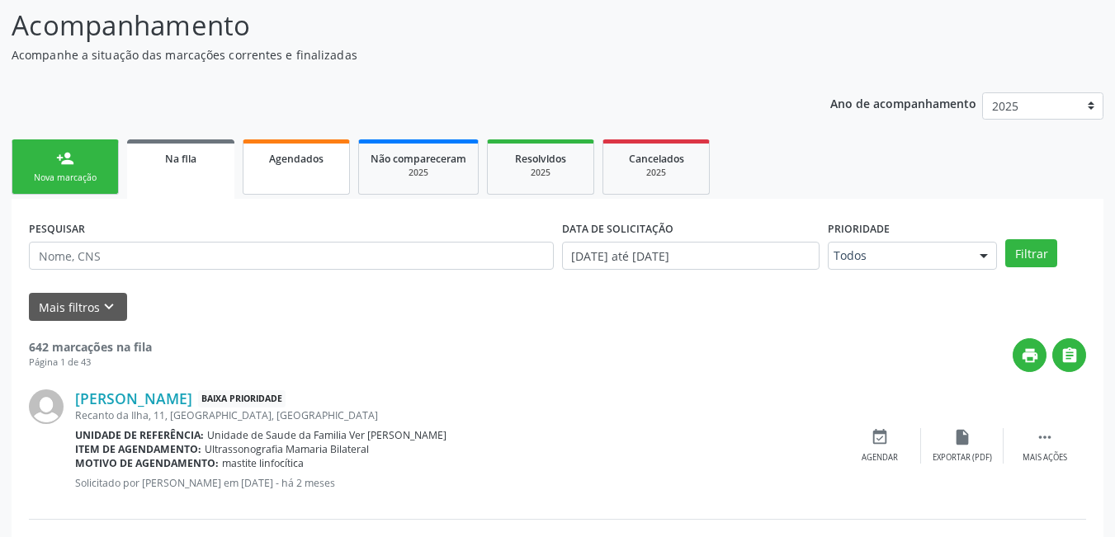
click at [341, 171] on link "Agendados" at bounding box center [296, 167] width 107 height 55
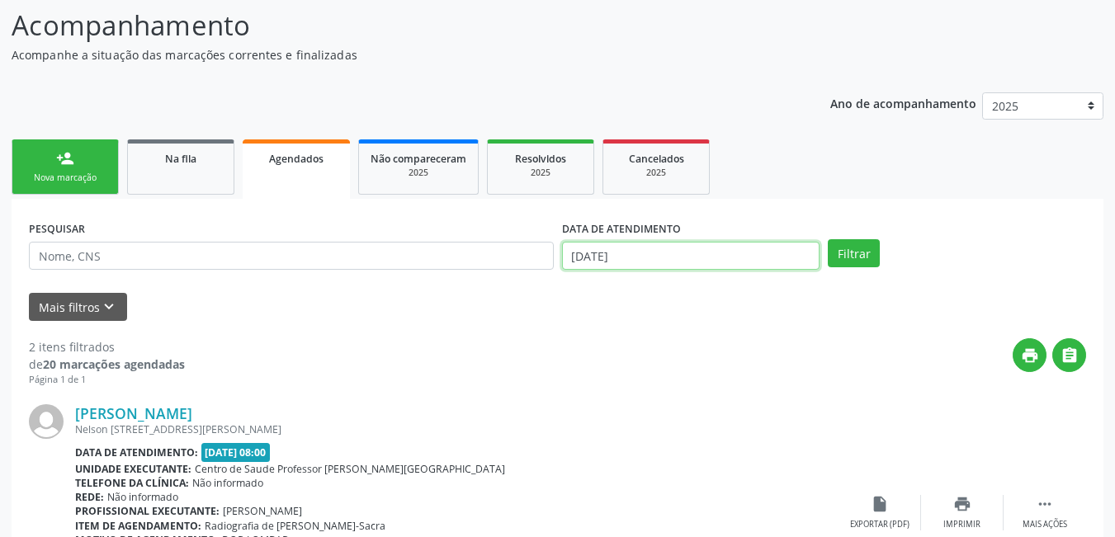
click at [683, 258] on body "Central de Marcação notifications [PERSON_NAME] Recepcionista da UBS  Configur…" at bounding box center [557, 138] width 1115 height 537
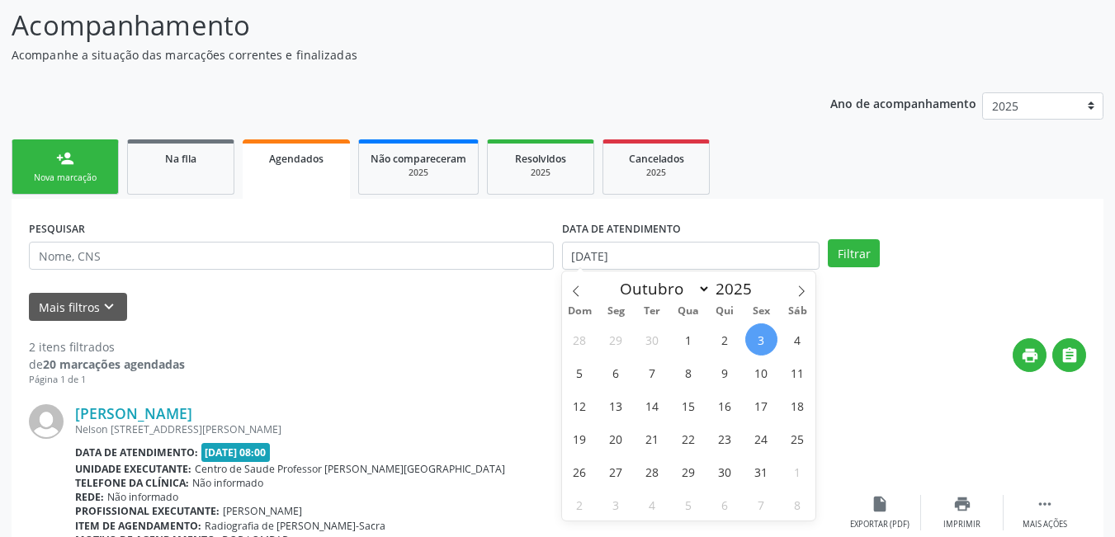
click at [767, 339] on span "3" at bounding box center [761, 340] width 32 height 32
type input "[DATE]"
click at [814, 293] on span at bounding box center [802, 286] width 28 height 28
select select "10"
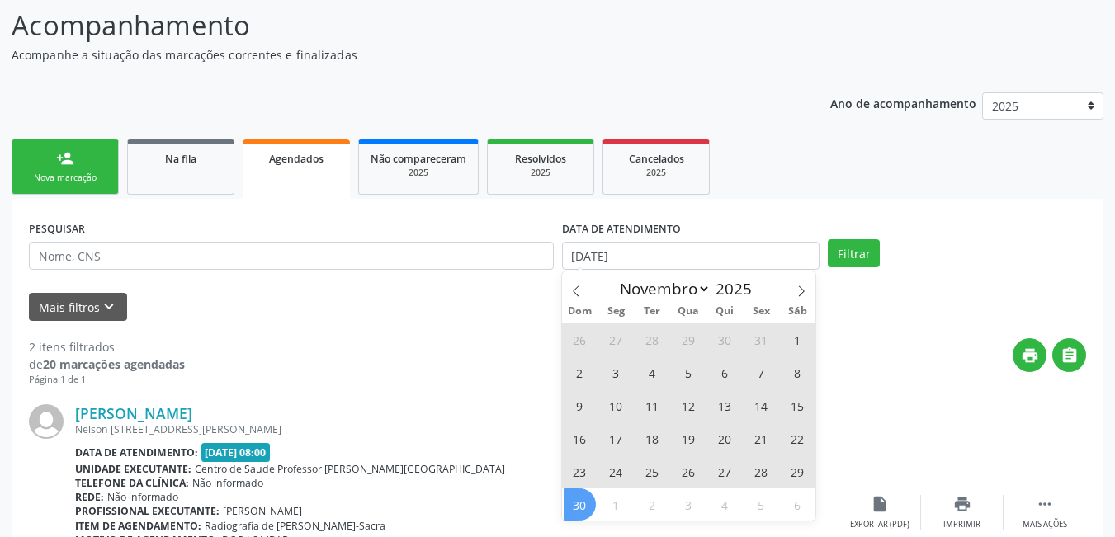
click at [571, 505] on span "30" at bounding box center [580, 505] width 32 height 32
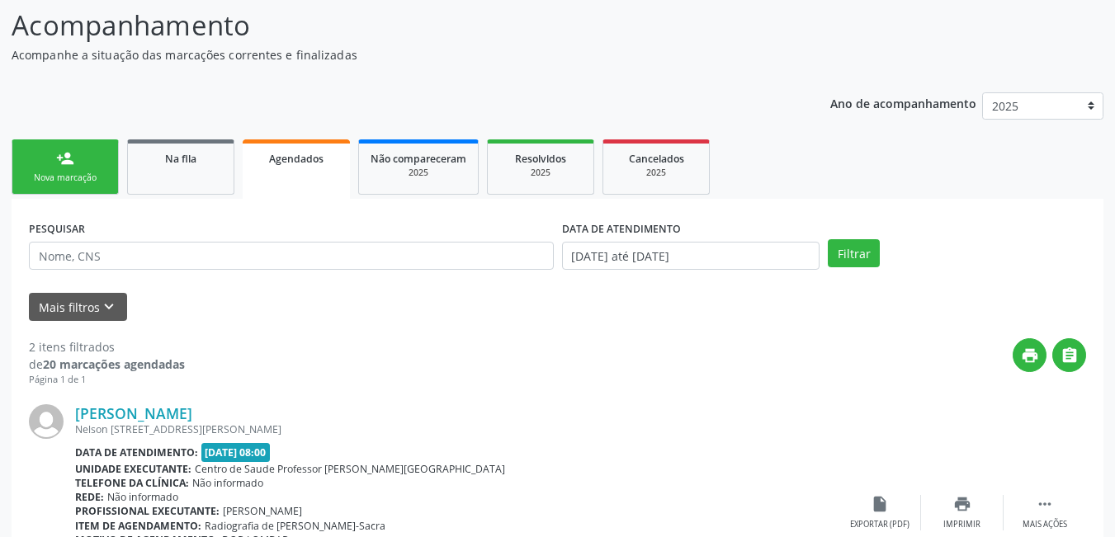
click at [854, 268] on div "PESQUISAR DATA DE ATENDIMENTO [DATE] até [DATE] Filtrar" at bounding box center [558, 248] width 1066 height 64
click at [854, 262] on button "Filtrar" at bounding box center [854, 253] width 52 height 28
click at [111, 163] on link "person_add Nova marcação" at bounding box center [65, 167] width 107 height 55
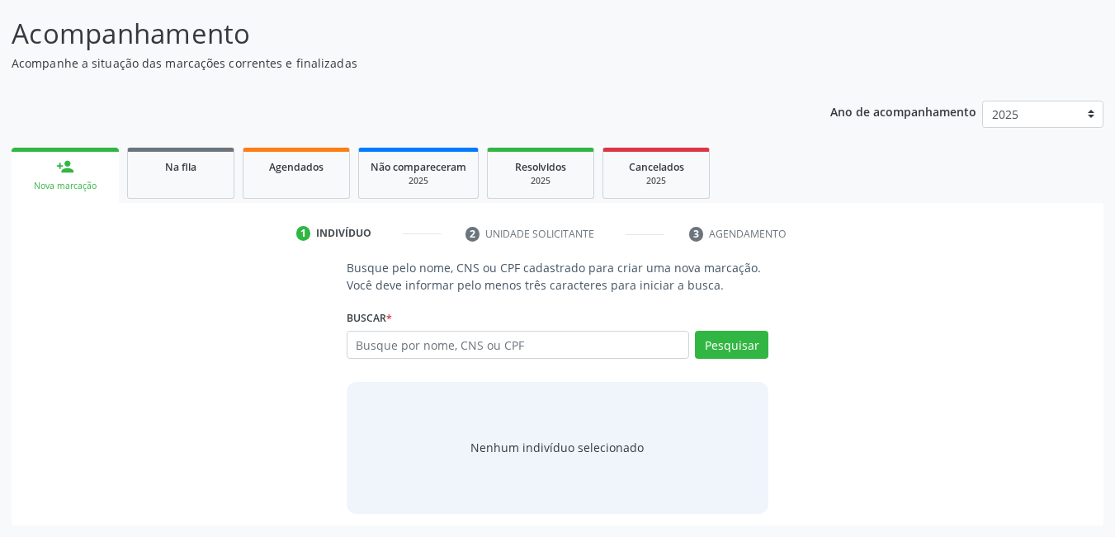
scroll to position [122, 0]
click at [488, 343] on input "text" at bounding box center [518, 345] width 343 height 28
type input "14151683429"
